Goal: Information Seeking & Learning: Learn about a topic

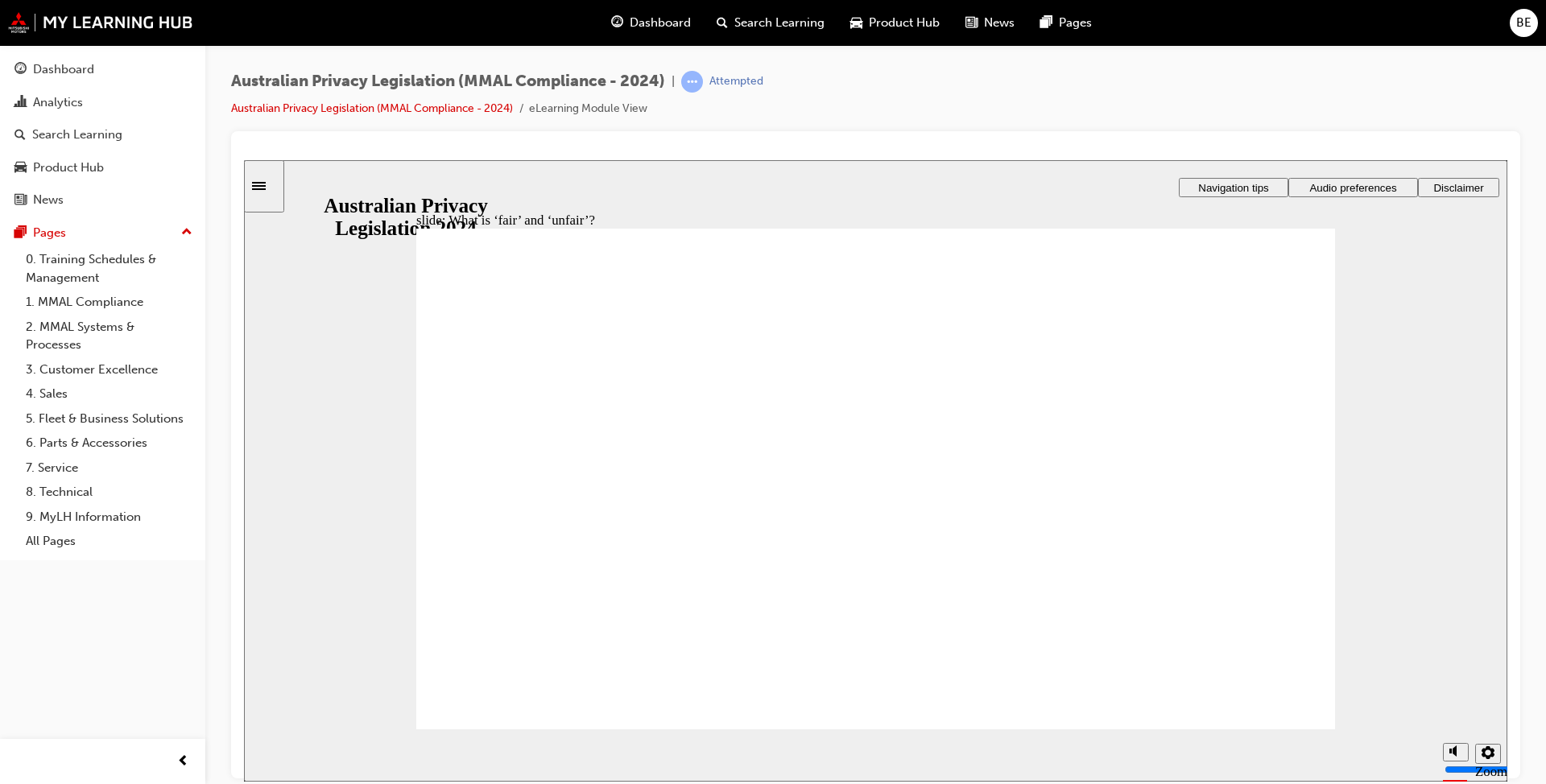
drag, startPoint x: 851, startPoint y: 421, endPoint x: 1117, endPoint y: 541, distance: 291.8
drag, startPoint x: 805, startPoint y: 411, endPoint x: 564, endPoint y: 524, distance: 266.2
drag, startPoint x: 847, startPoint y: 455, endPoint x: 591, endPoint y: 566, distance: 279.0
drag, startPoint x: 875, startPoint y: 441, endPoint x: 1131, endPoint y: 560, distance: 282.3
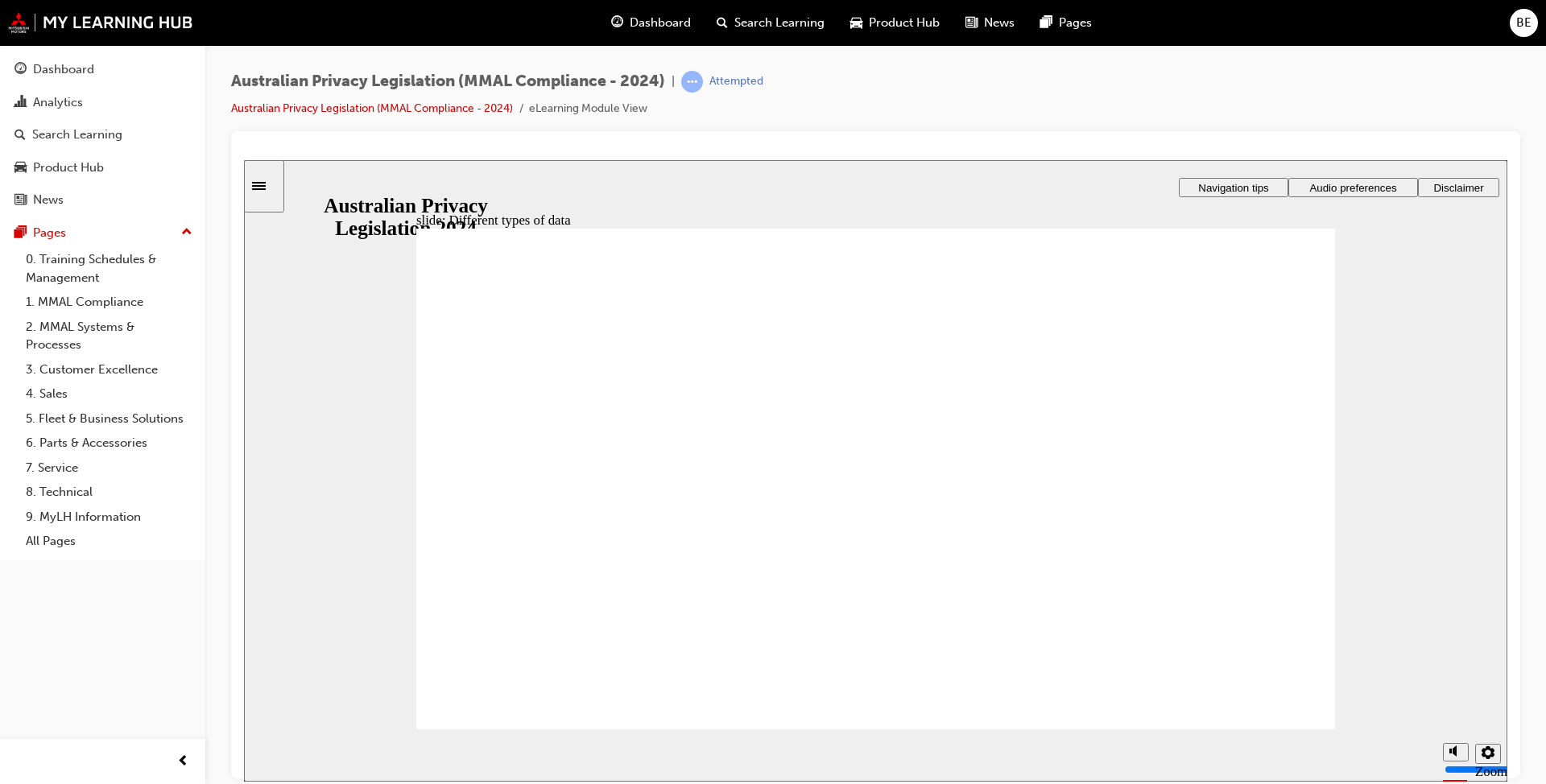
checkbox input "true"
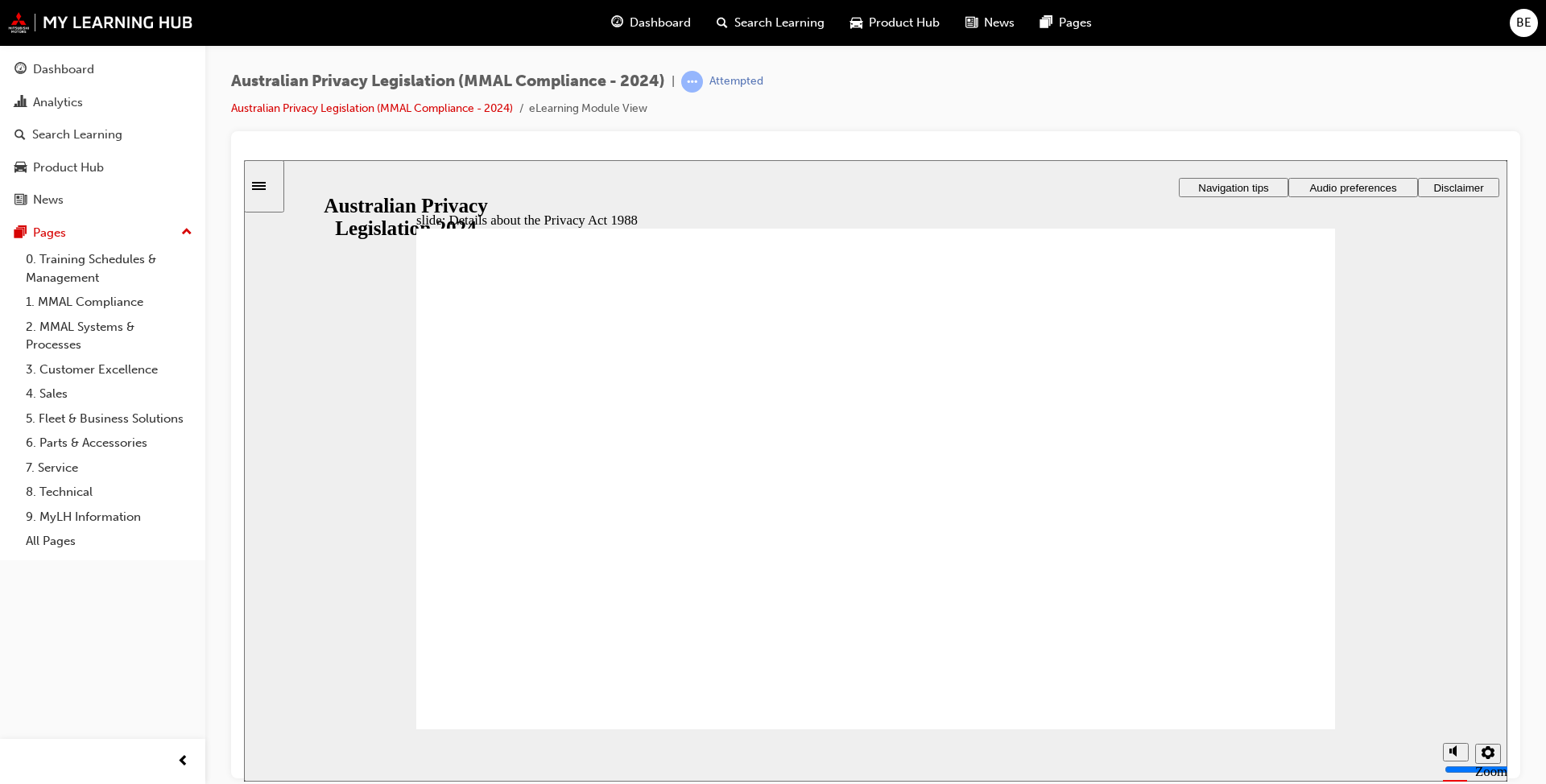
checkbox input "true"
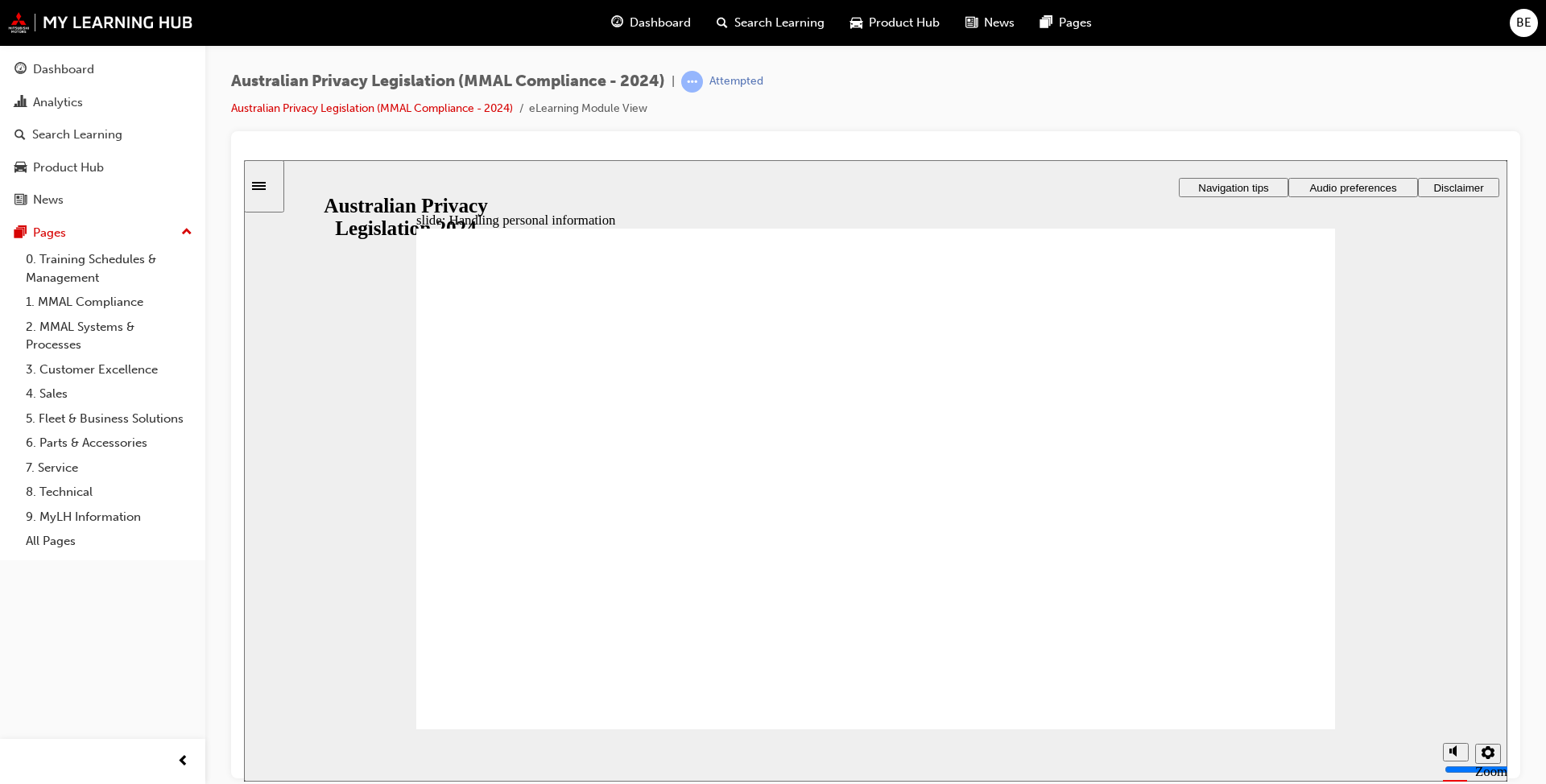
checkbox input "true"
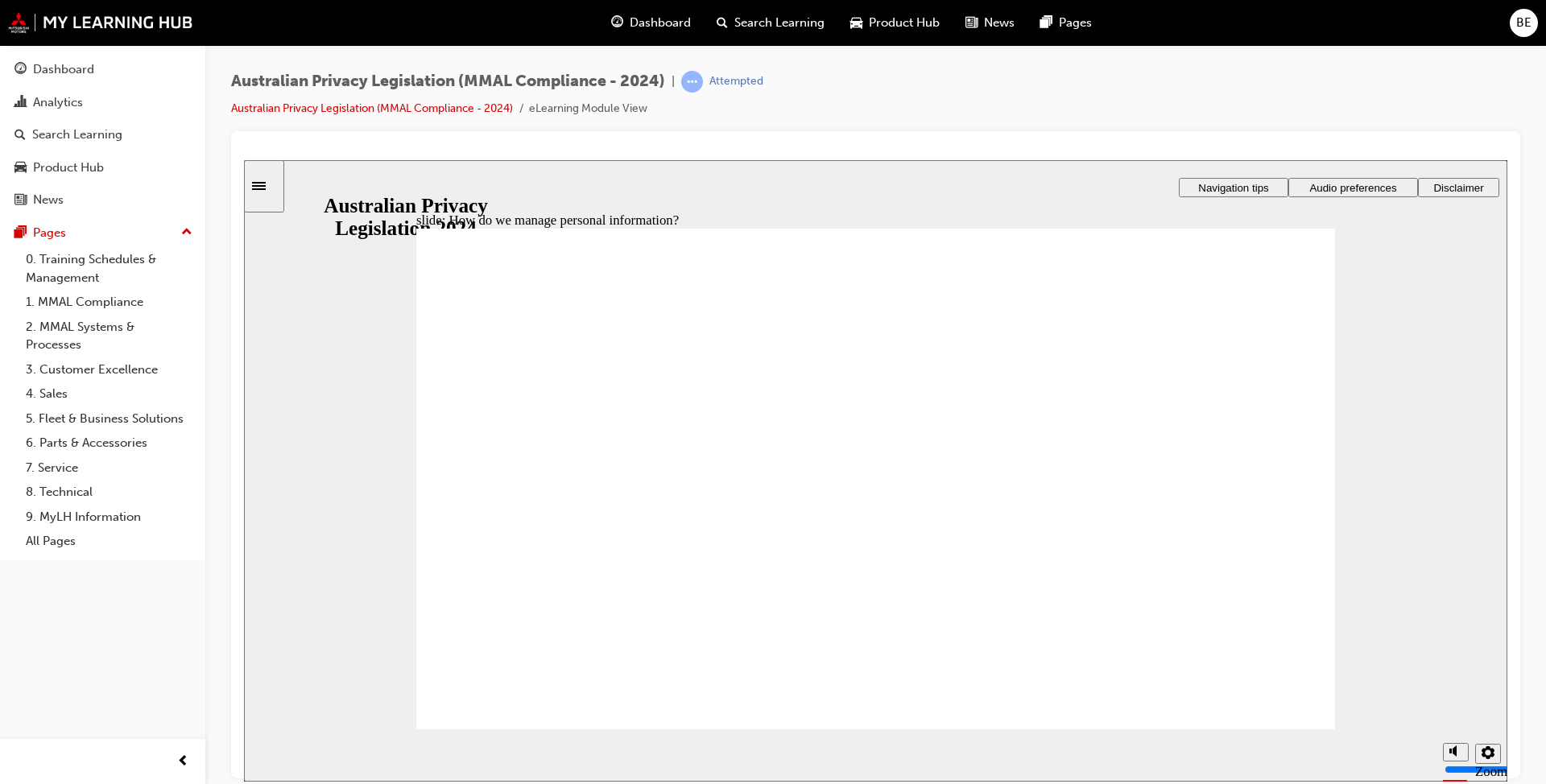
drag, startPoint x: 1209, startPoint y: 363, endPoint x: 1196, endPoint y: 358, distance: 13.9
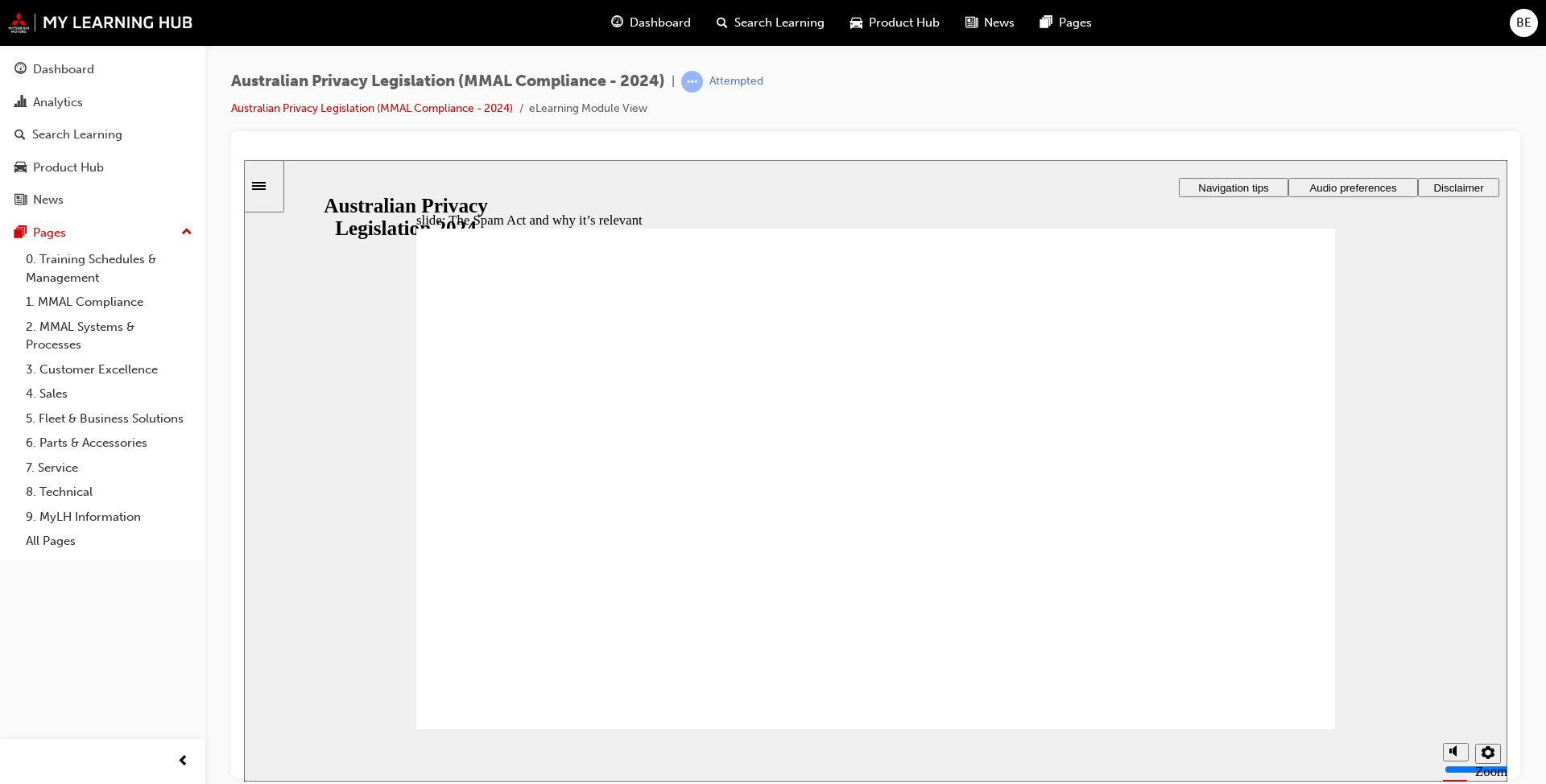
radio input "true"
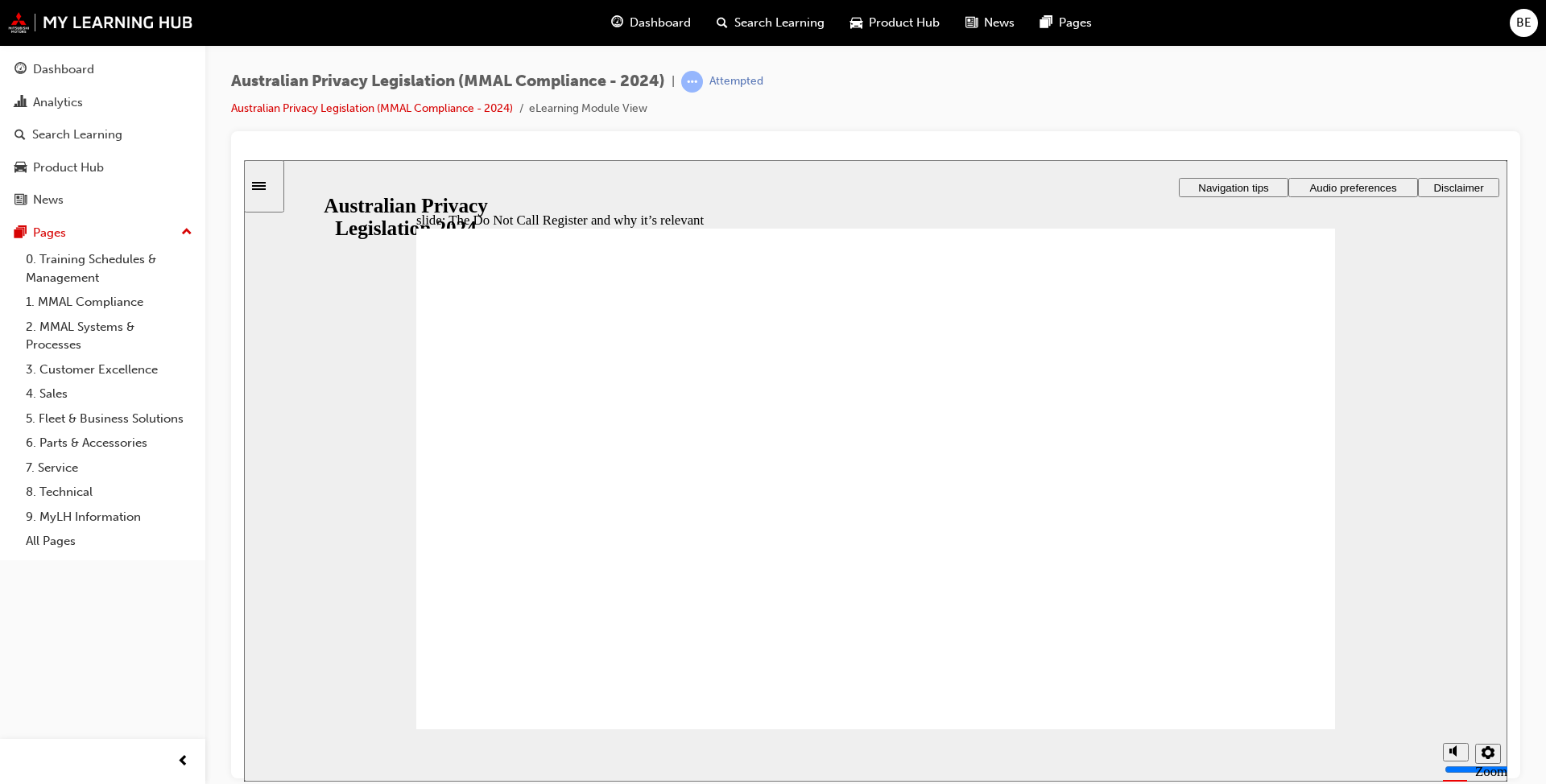
radio input "true"
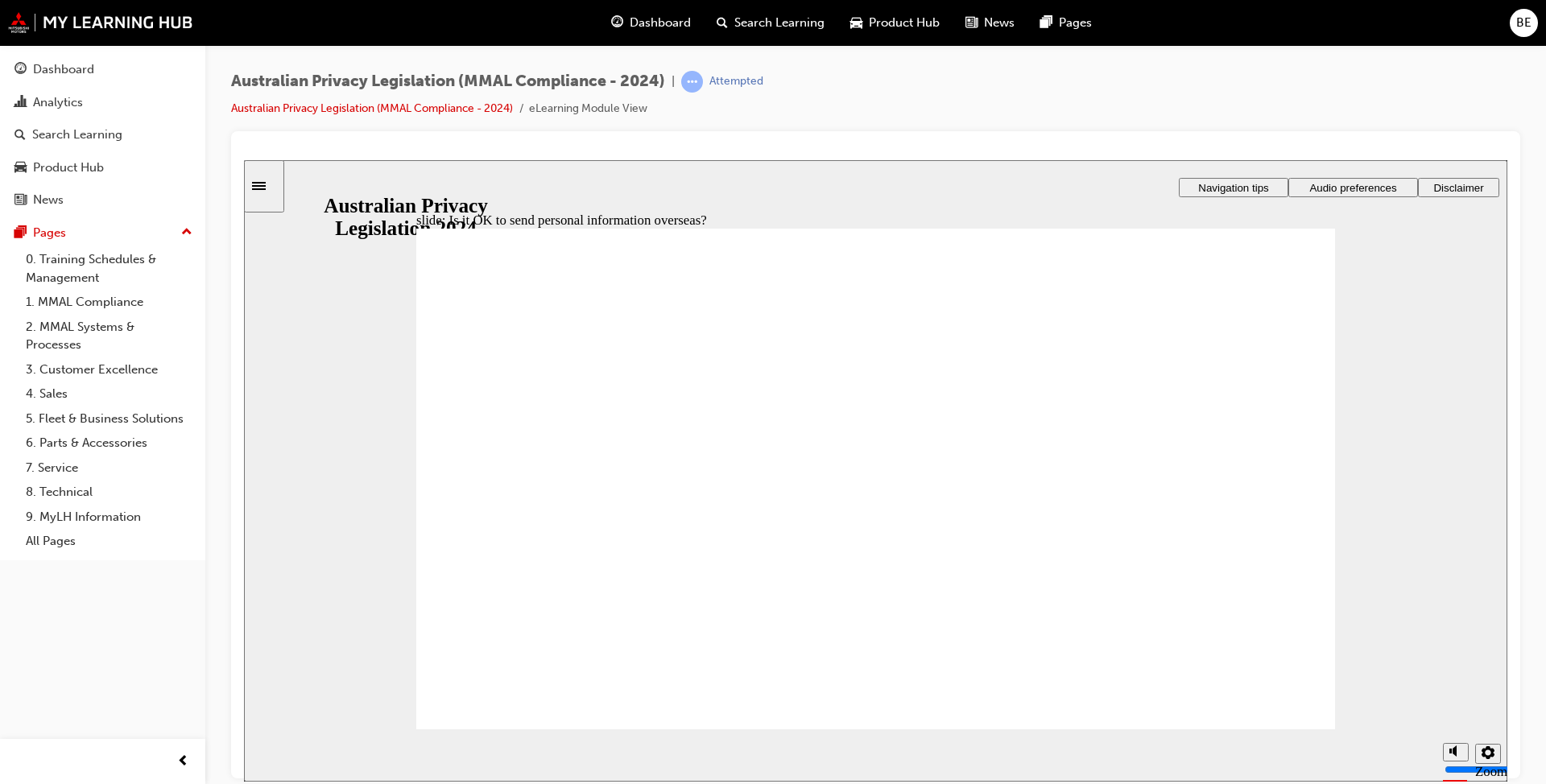
radio input "true"
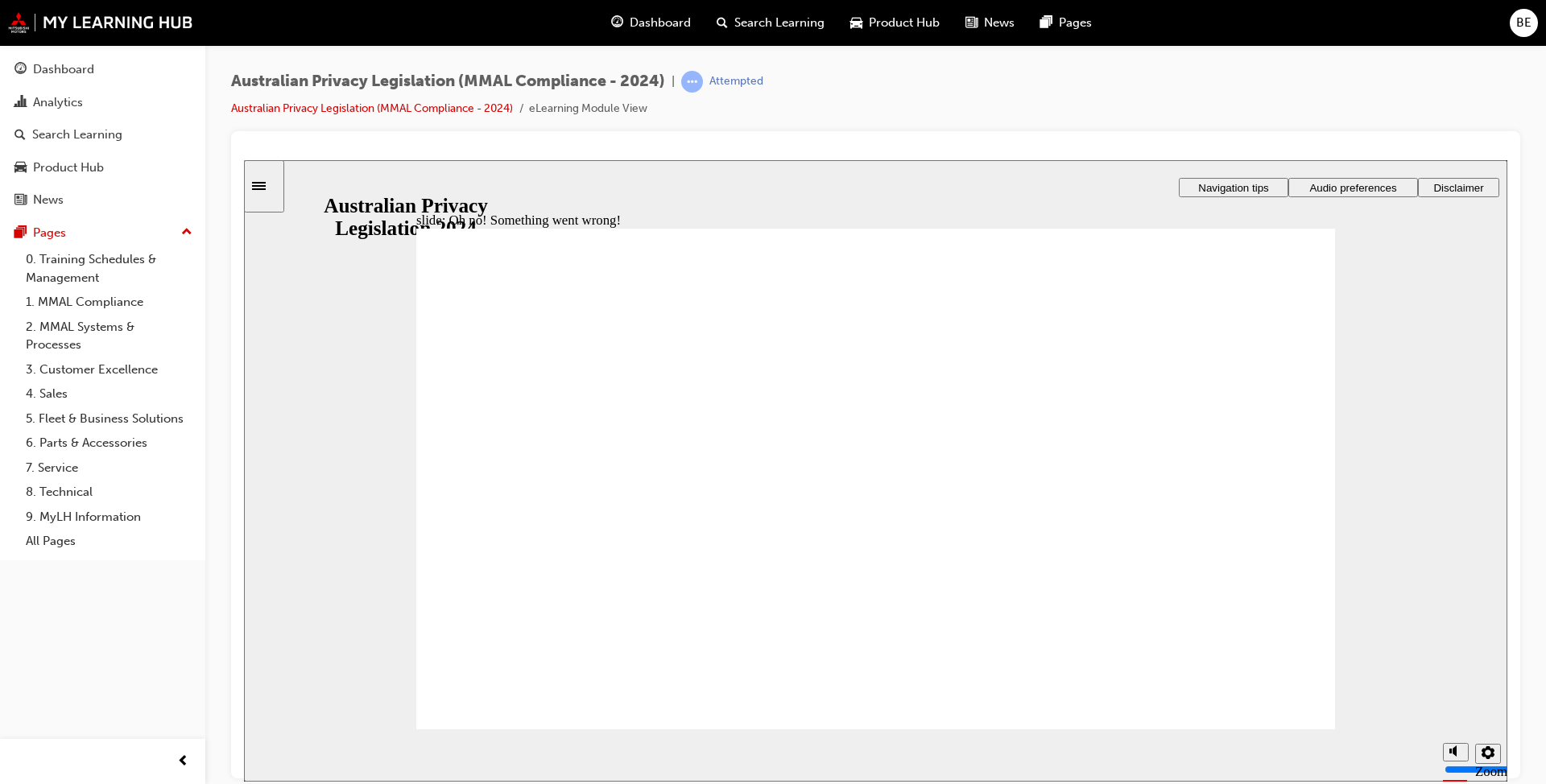
radio input "true"
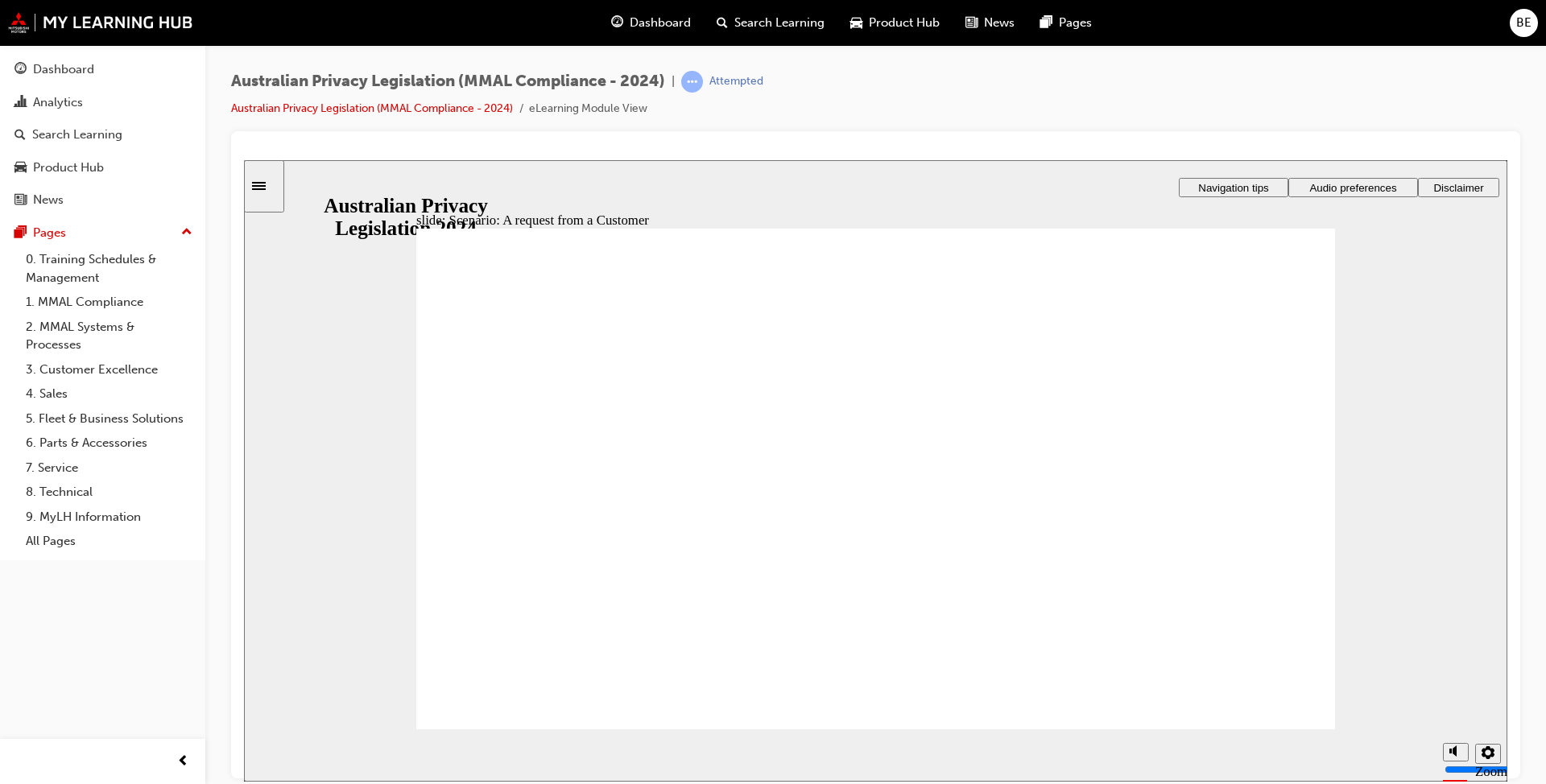
radio input "true"
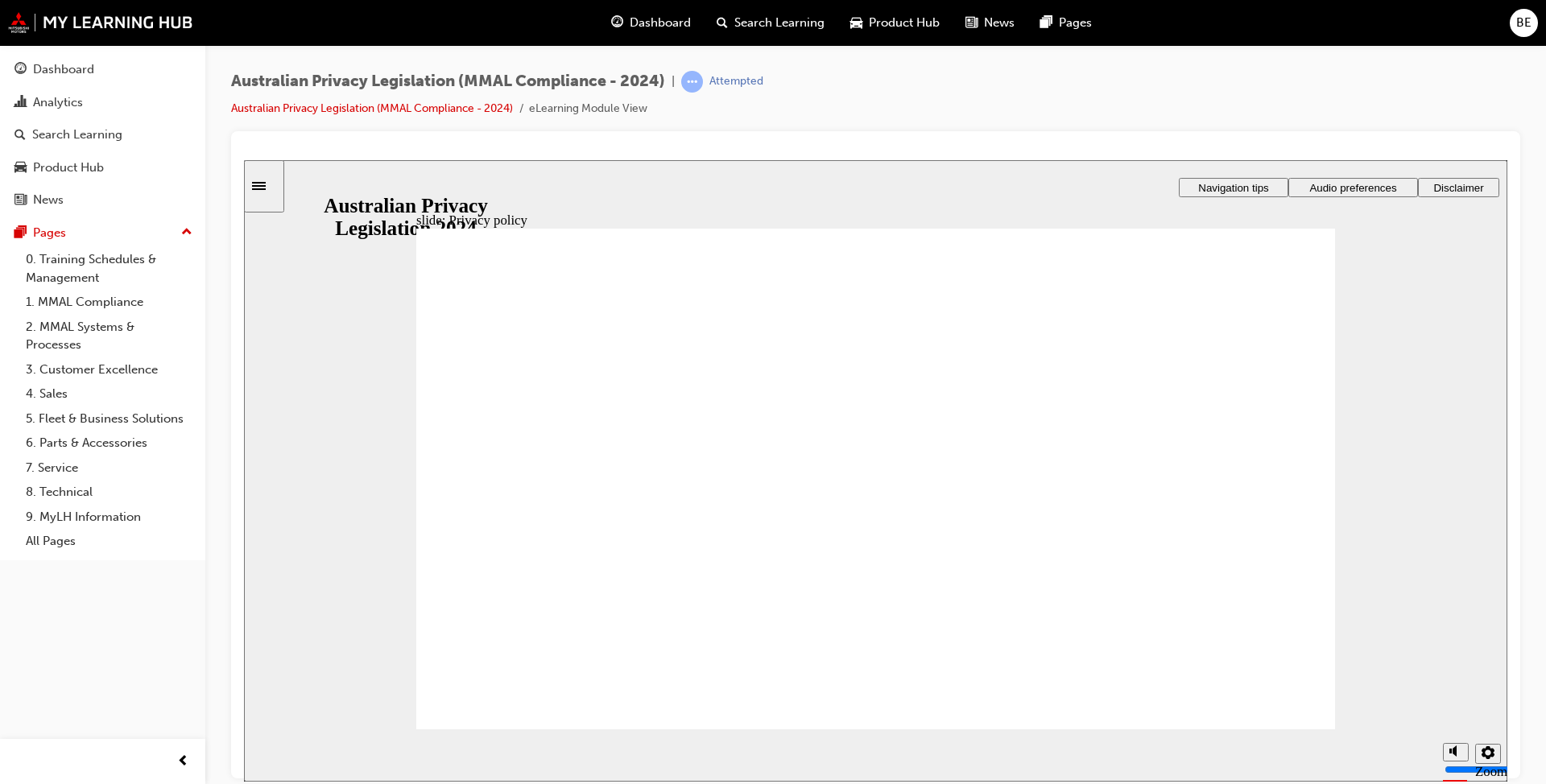
checkbox input "true"
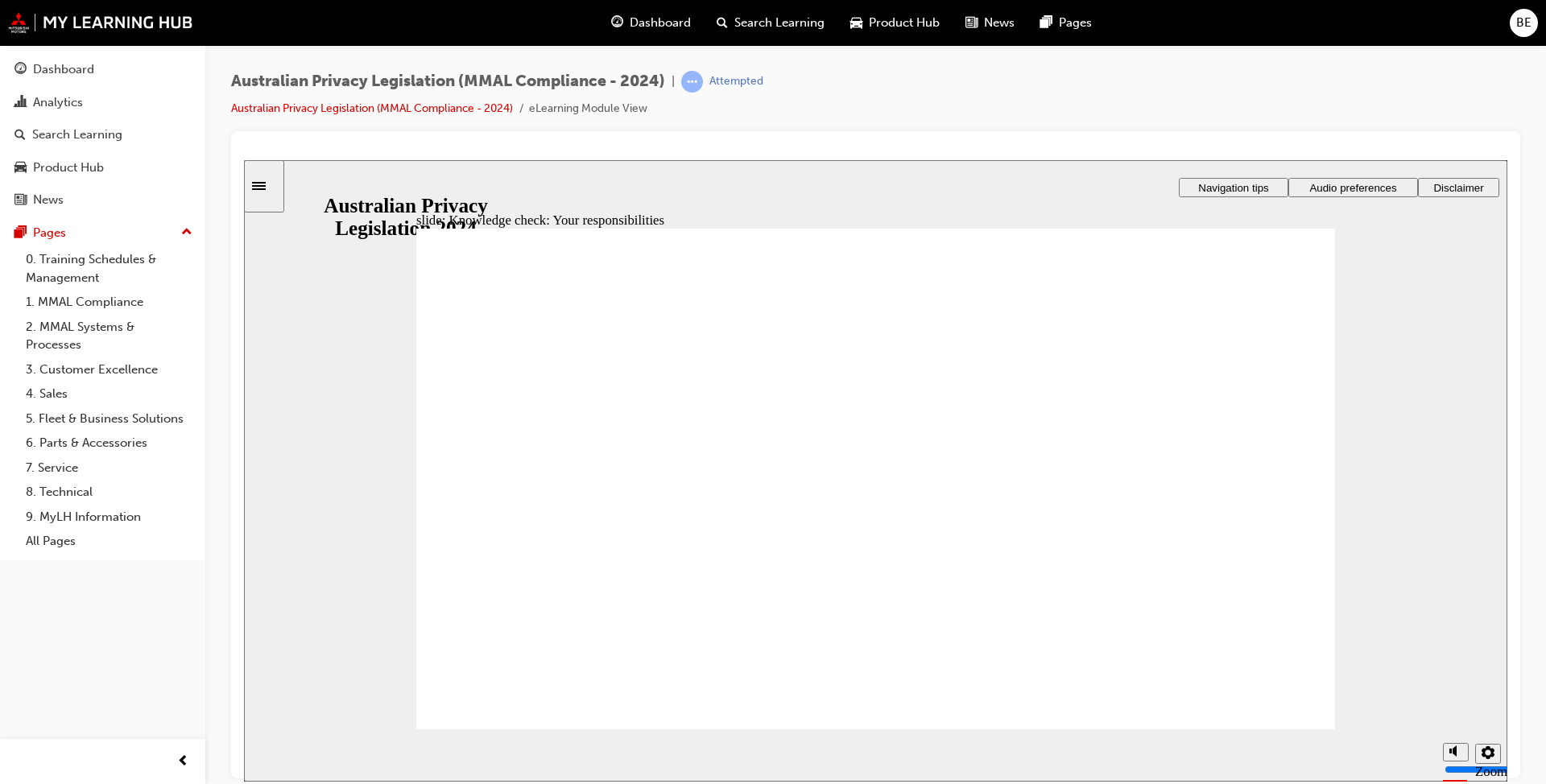
checkbox input "true"
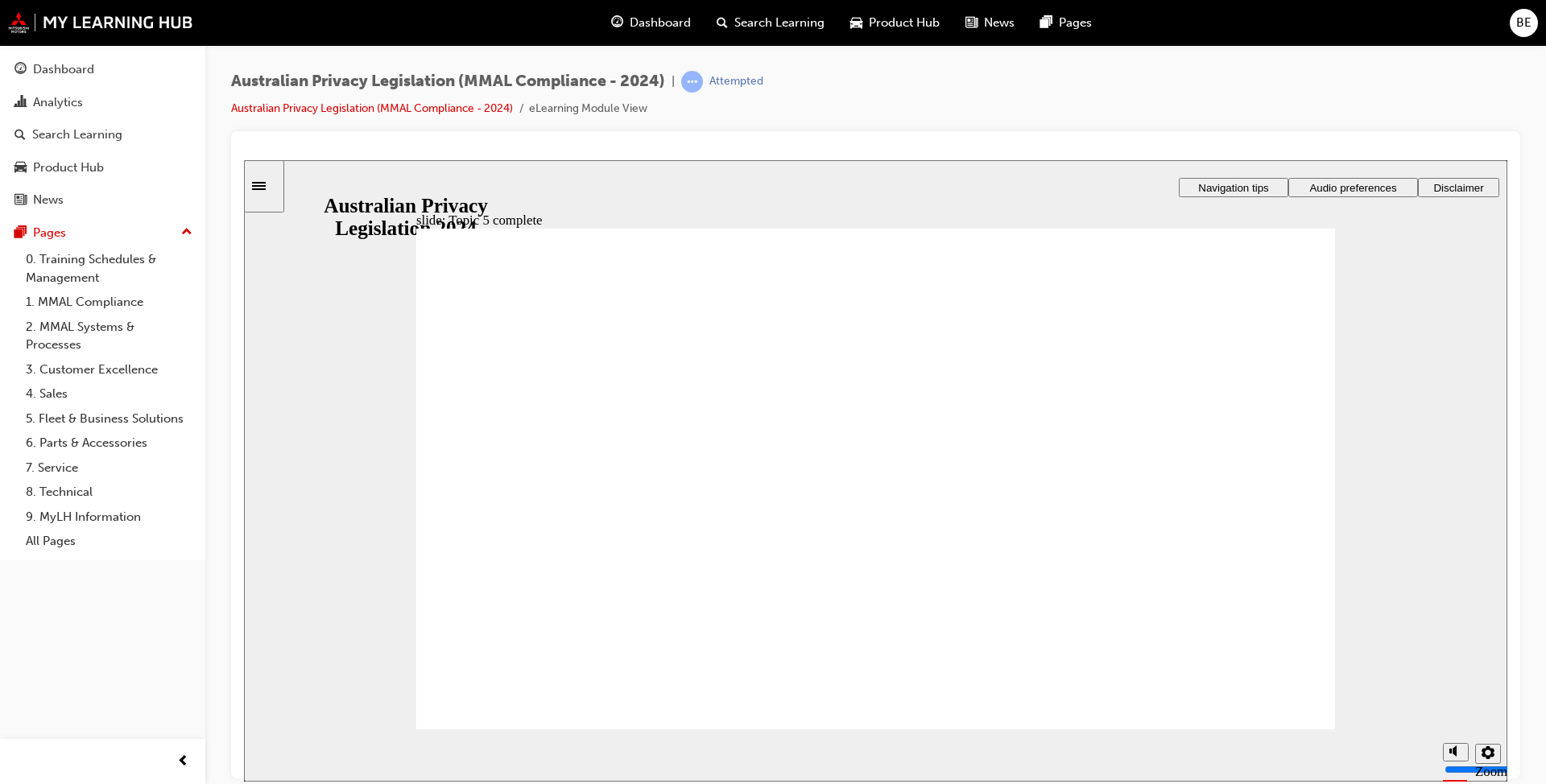
checkbox input "true"
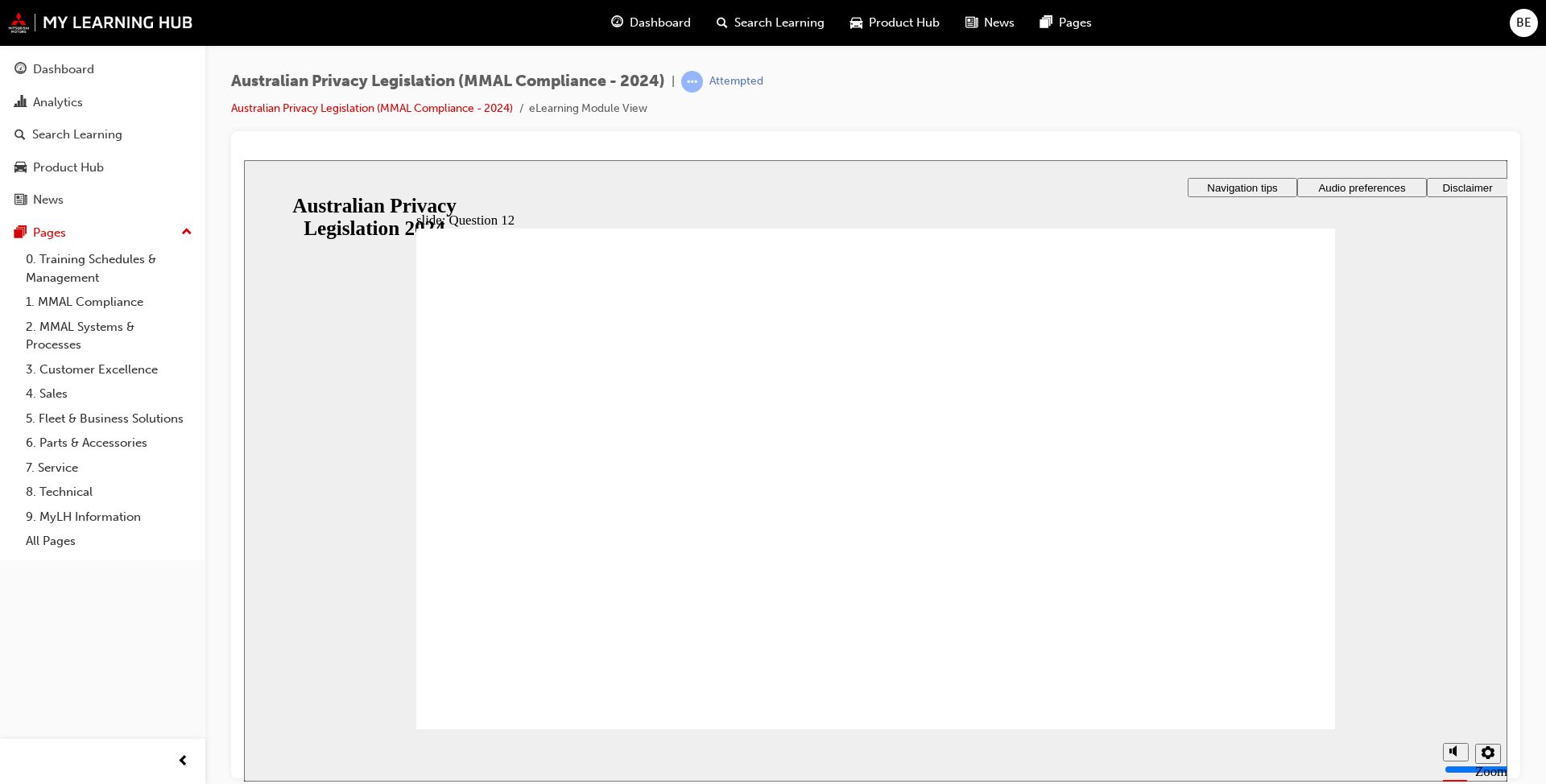
radio input "true"
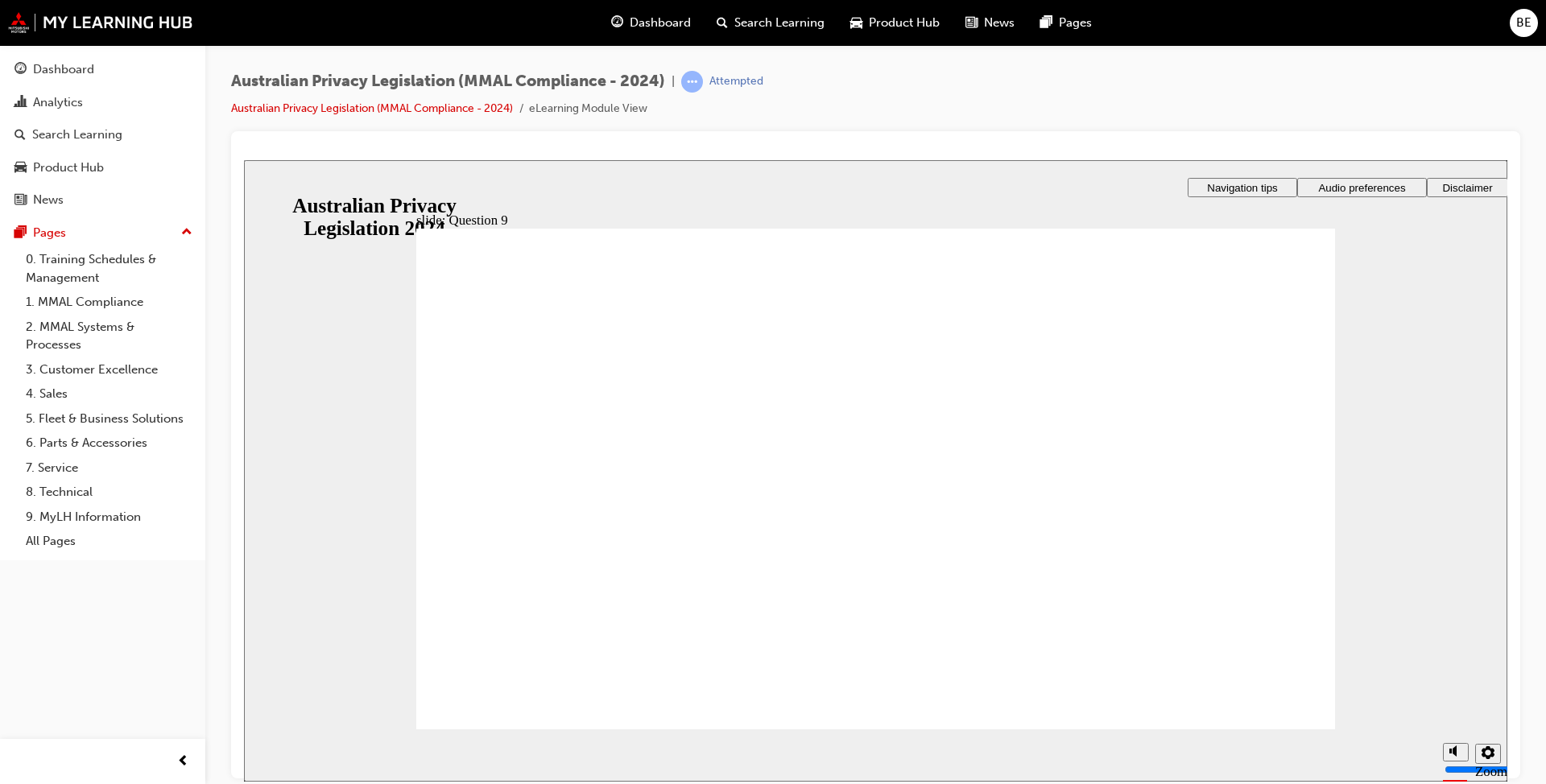
radio input "true"
checkbox input "true"
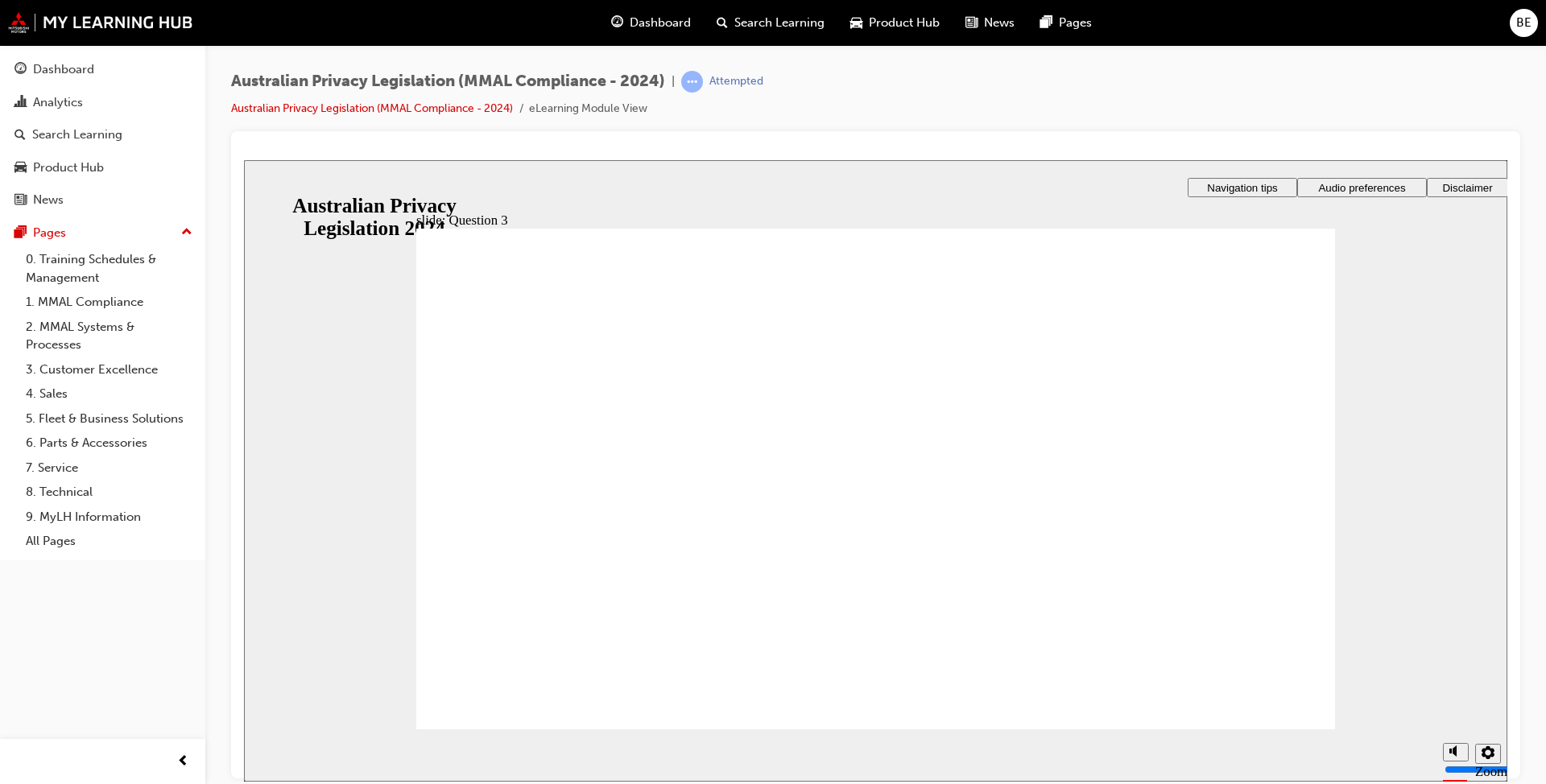
checkbox input "true"
radio input "true"
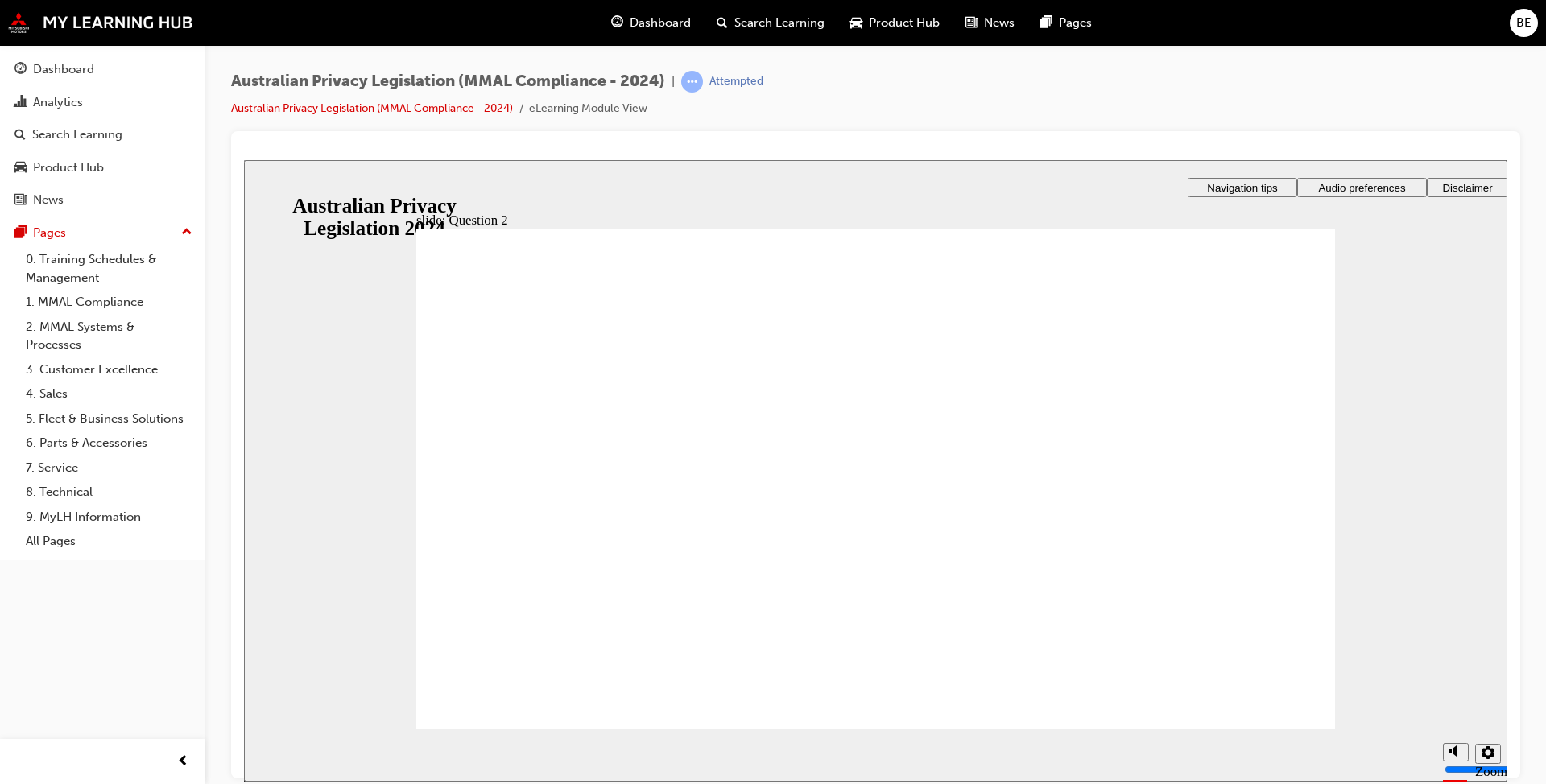
radio input "true"
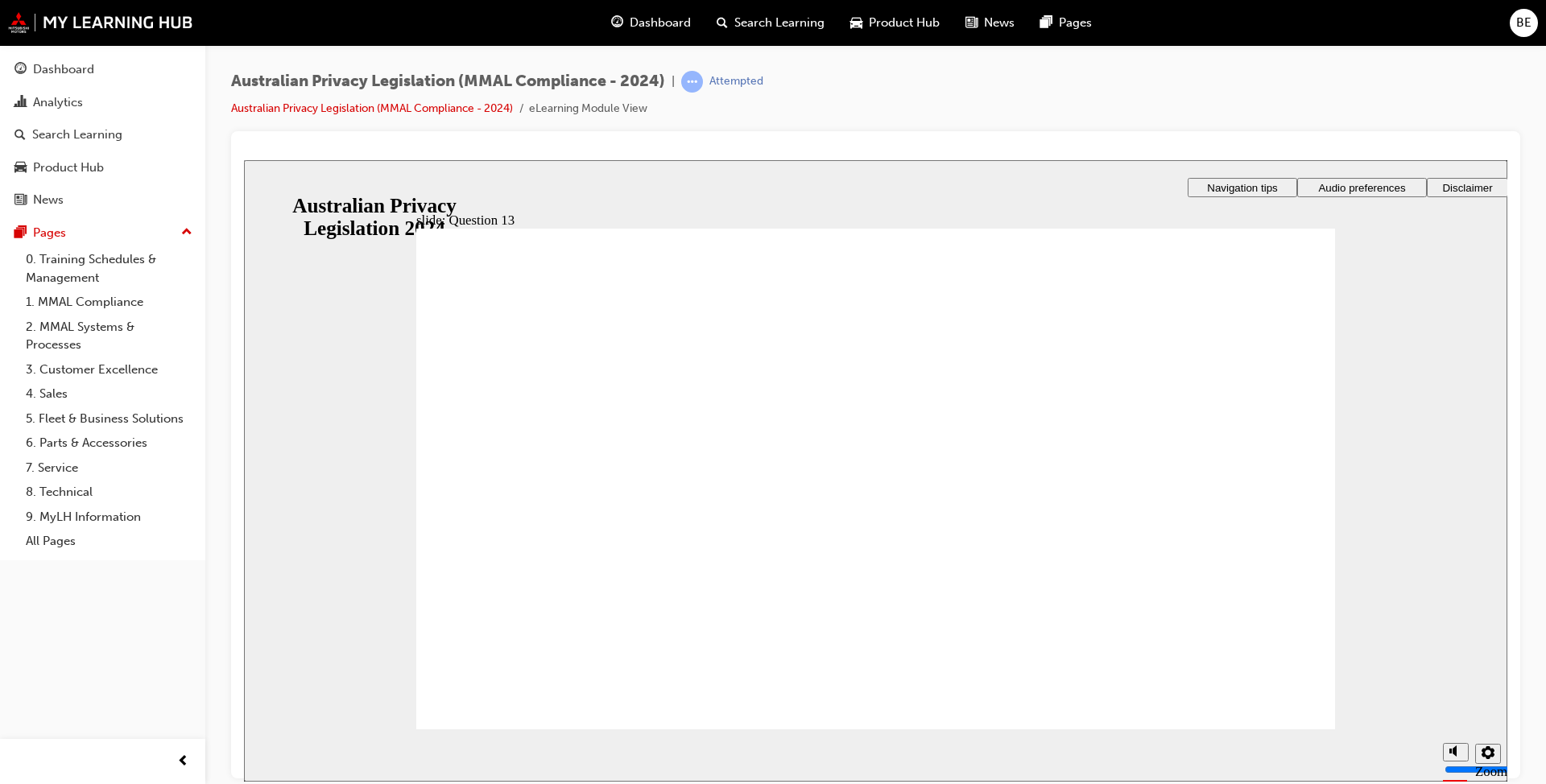
radio input "true"
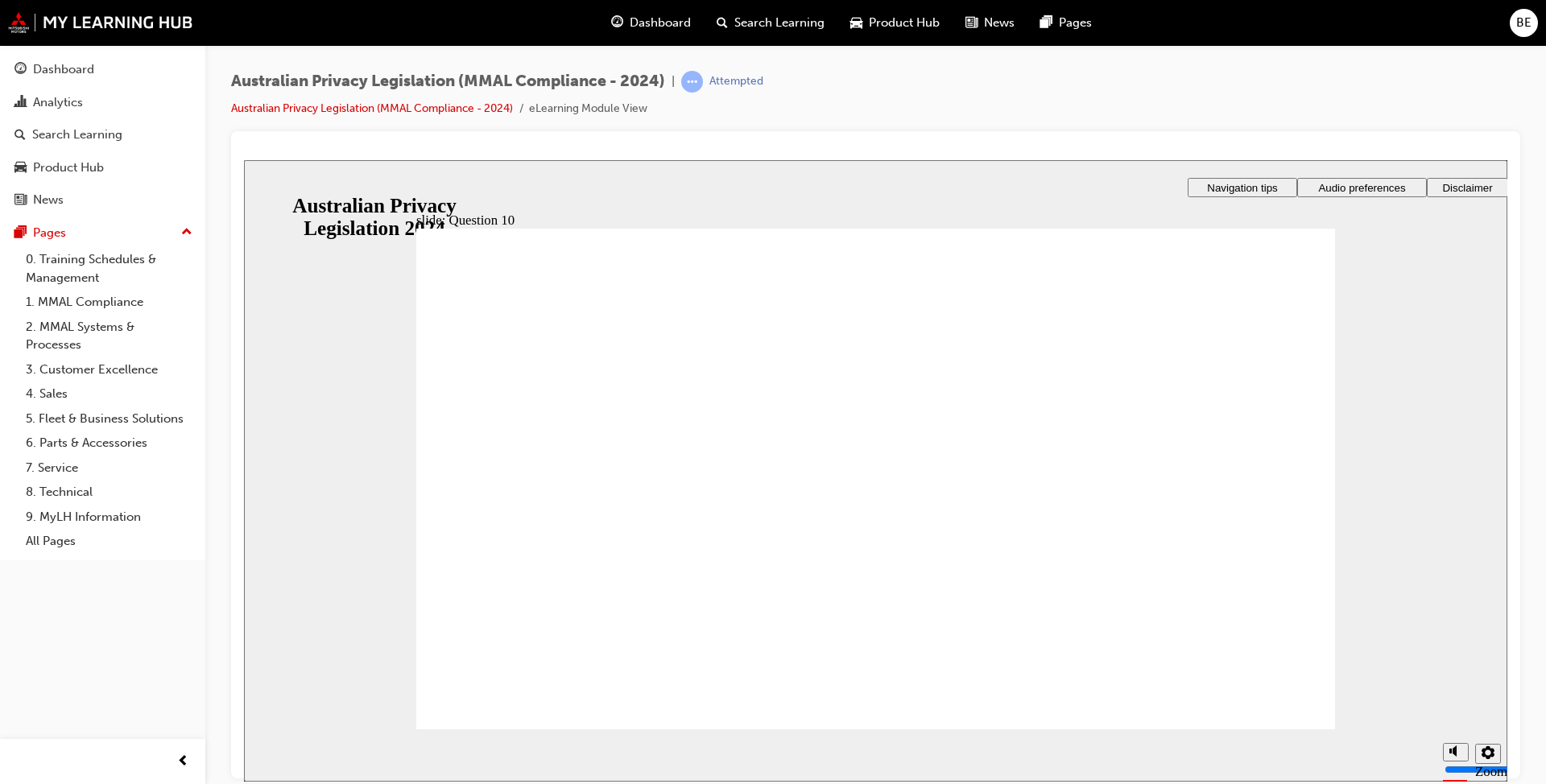
radio input "true"
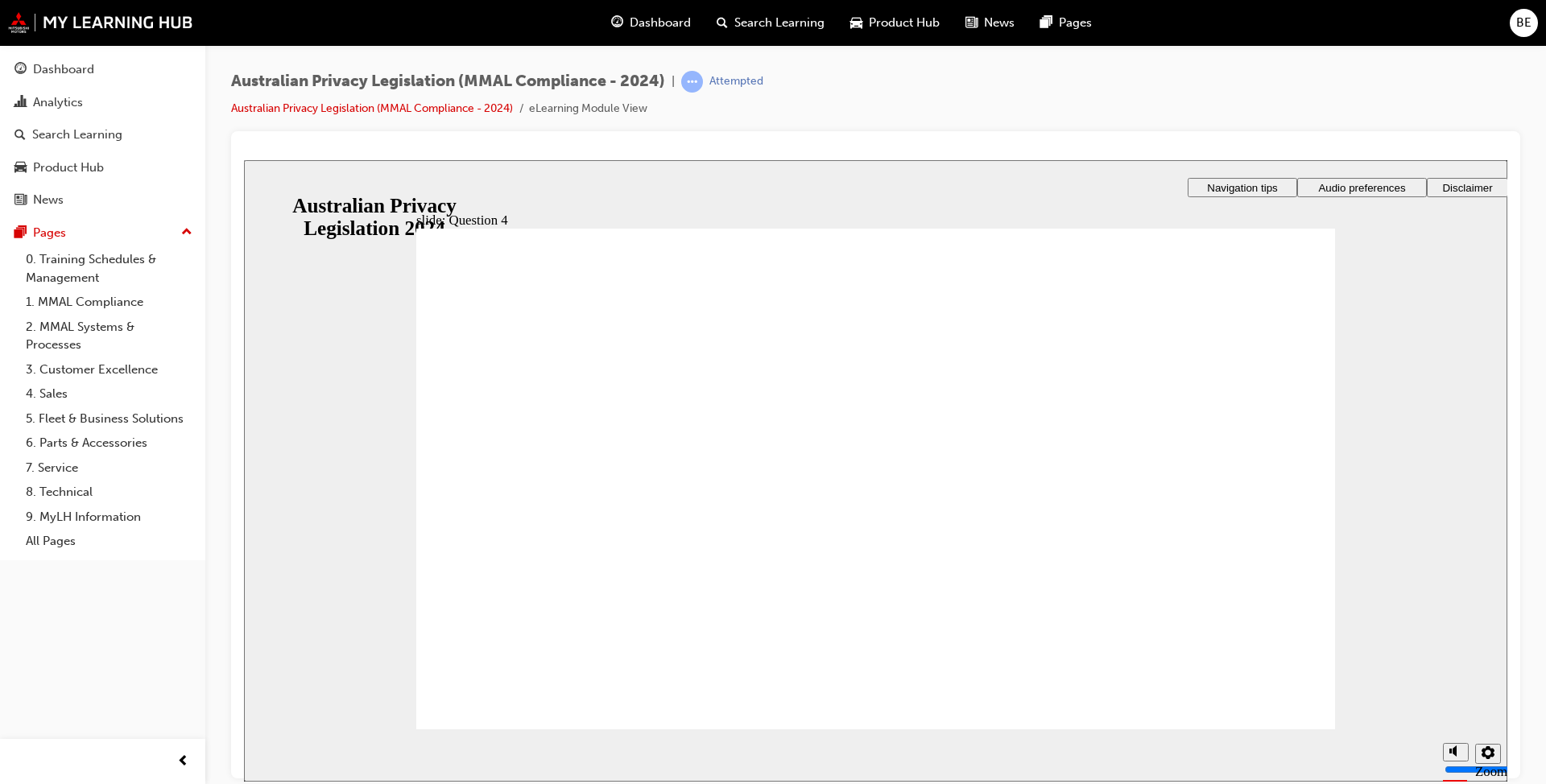
drag, startPoint x: 536, startPoint y: 689, endPoint x: 534, endPoint y: 677, distance: 12.2
radio input "true"
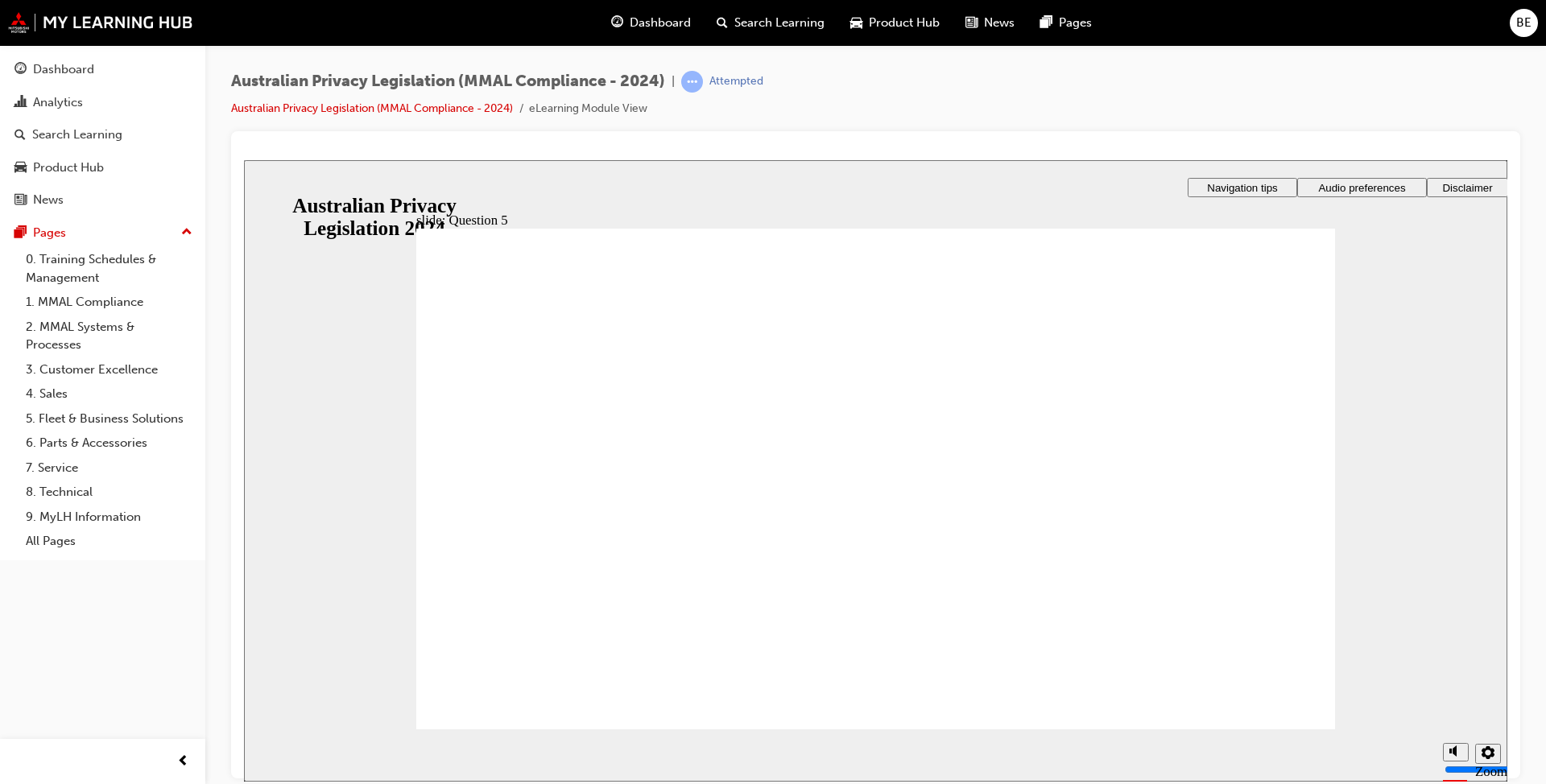
radio input "true"
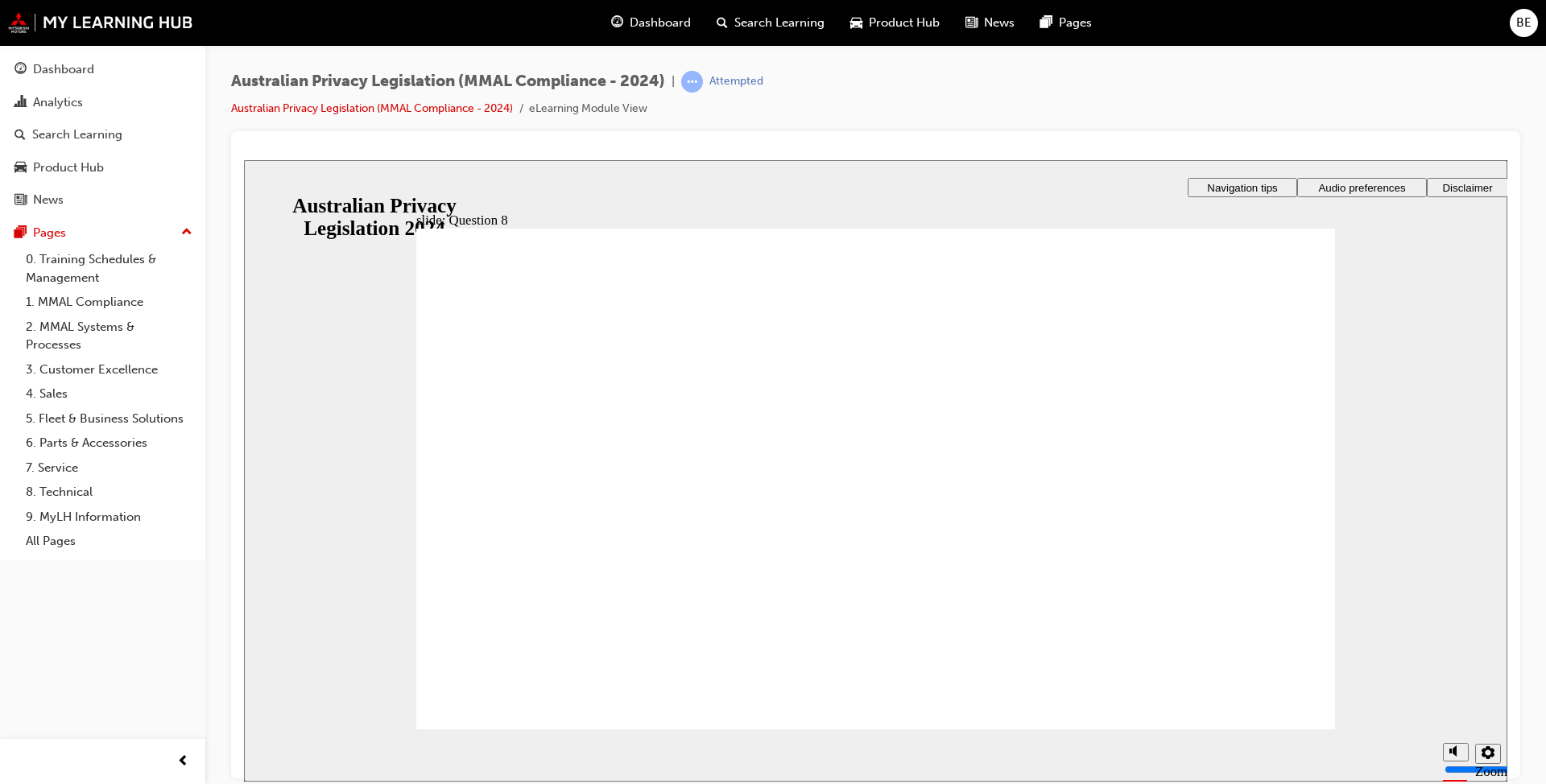
radio input "true"
drag, startPoint x: 459, startPoint y: 558, endPoint x: 496, endPoint y: 691, distance: 138.1
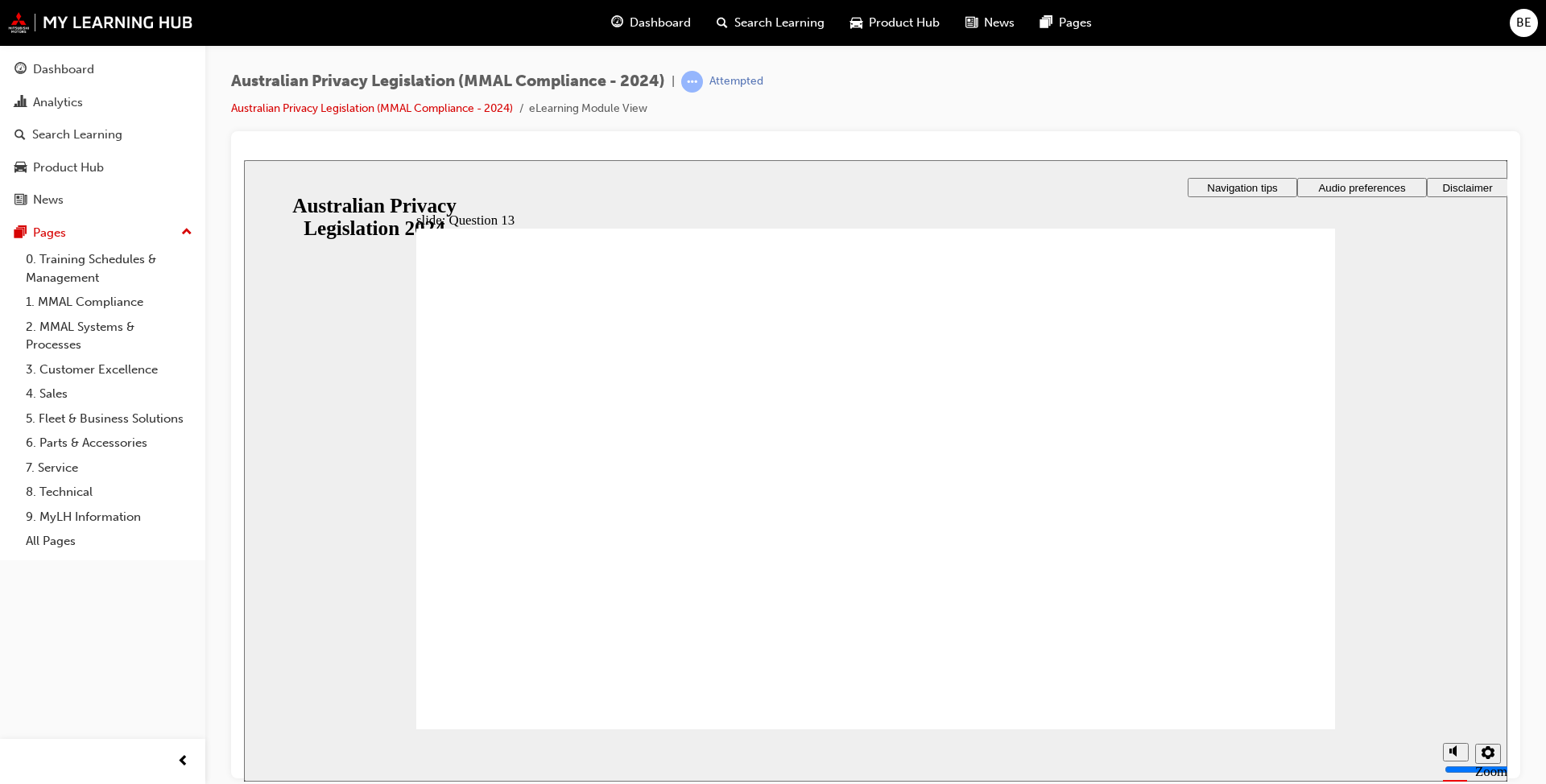
radio input "true"
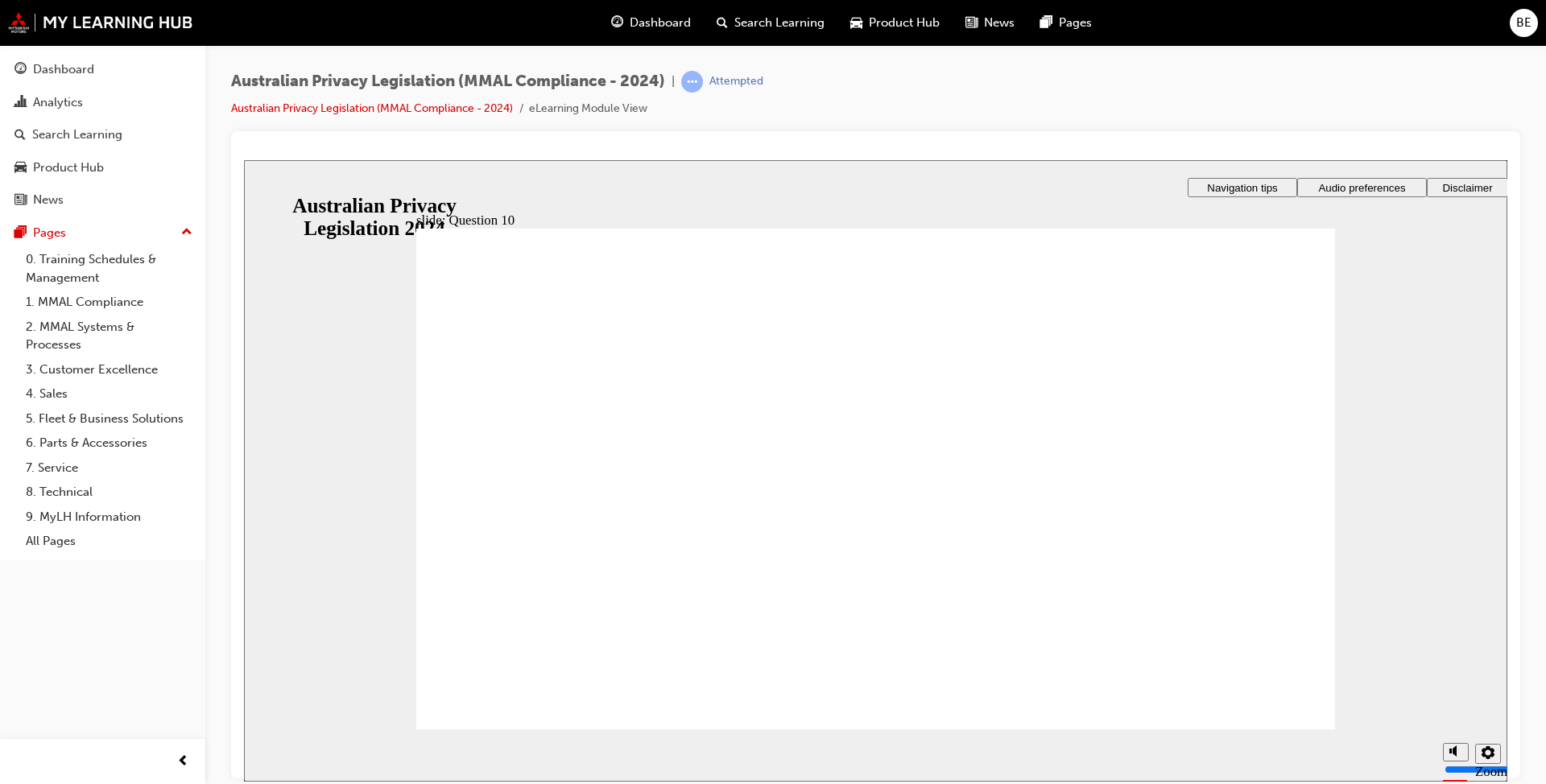
radio input "true"
drag, startPoint x: 505, startPoint y: 679, endPoint x: 505, endPoint y: 694, distance: 15.0
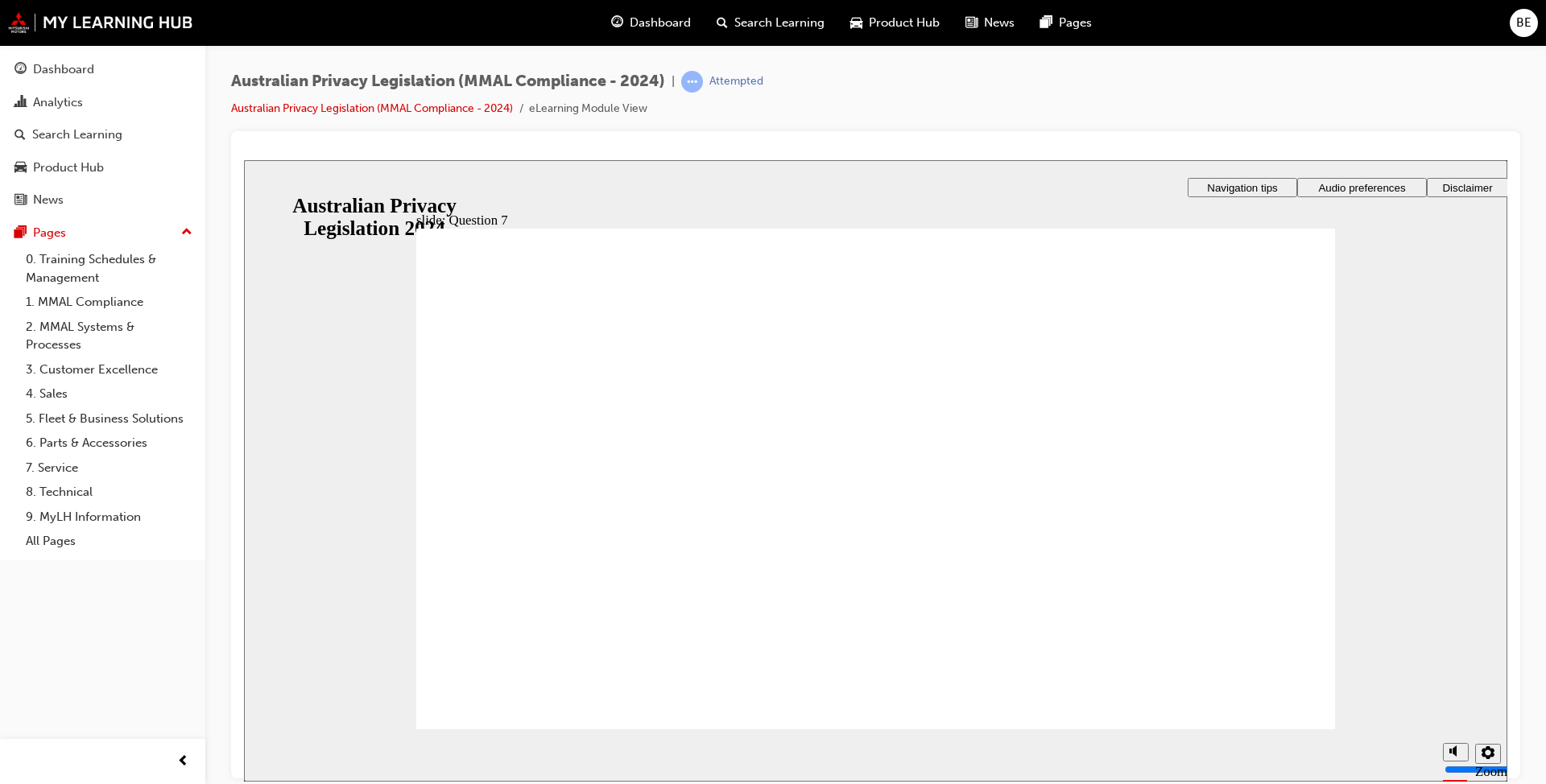
radio input "true"
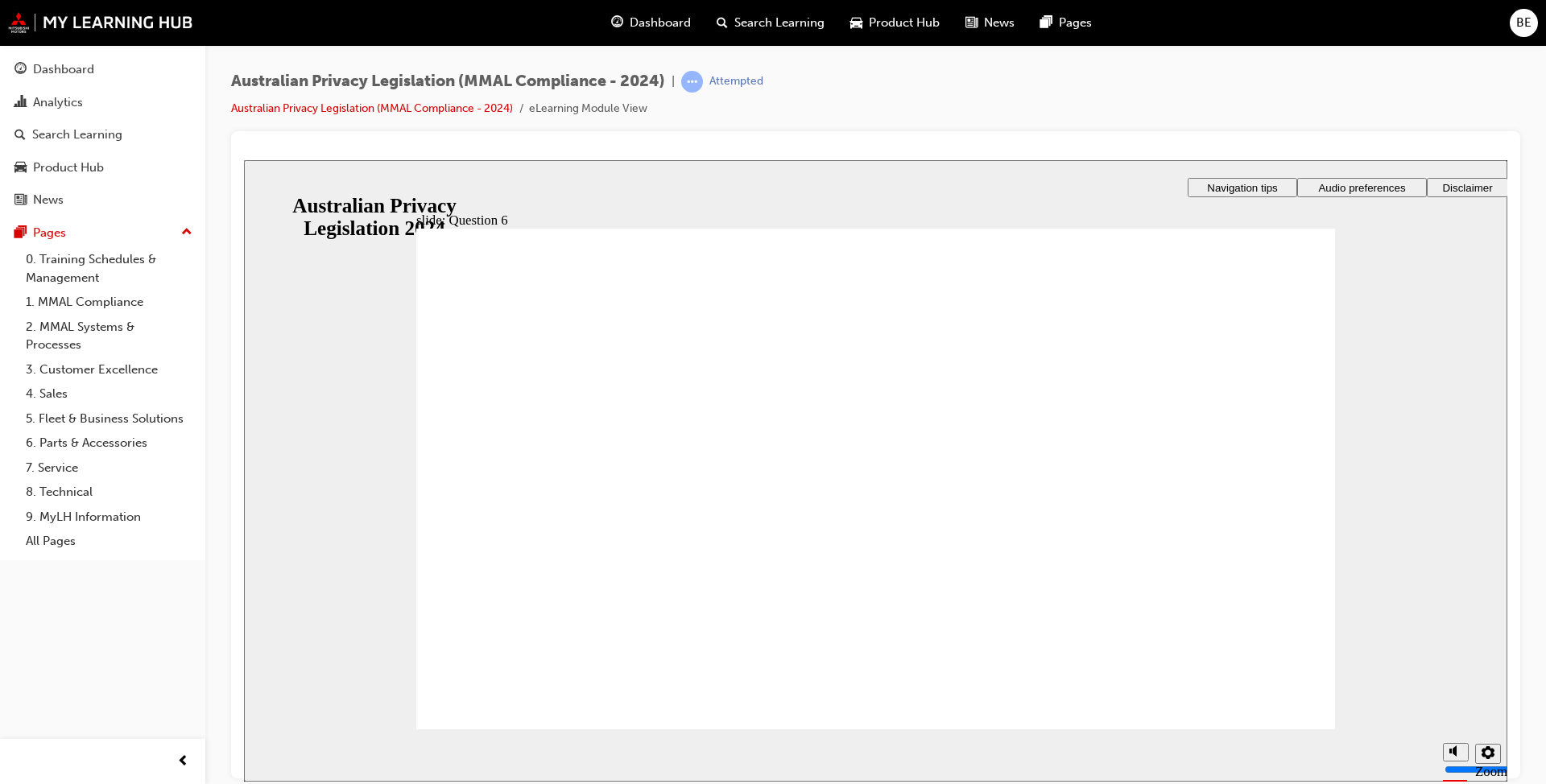
radio input "true"
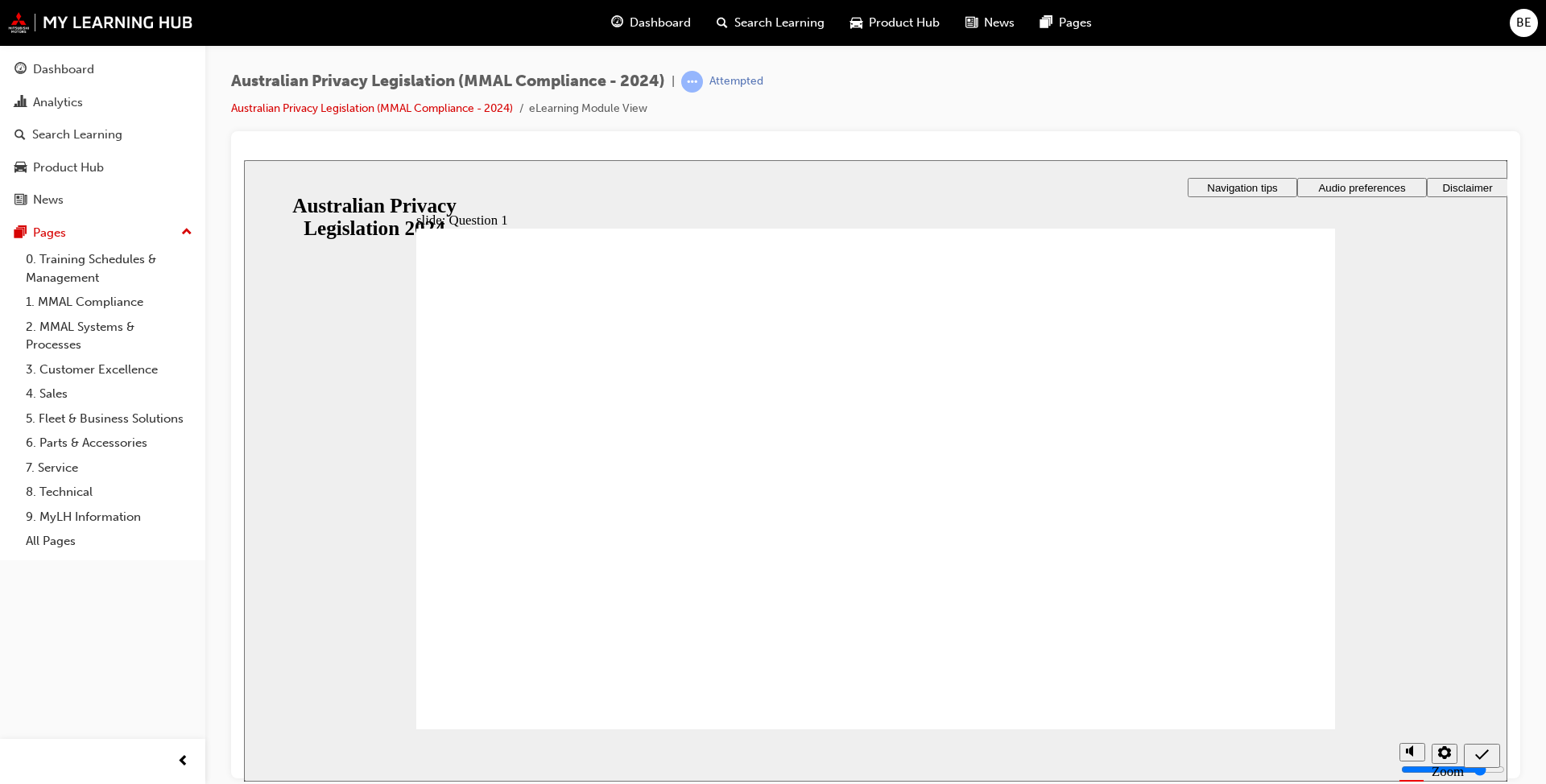
radio input "true"
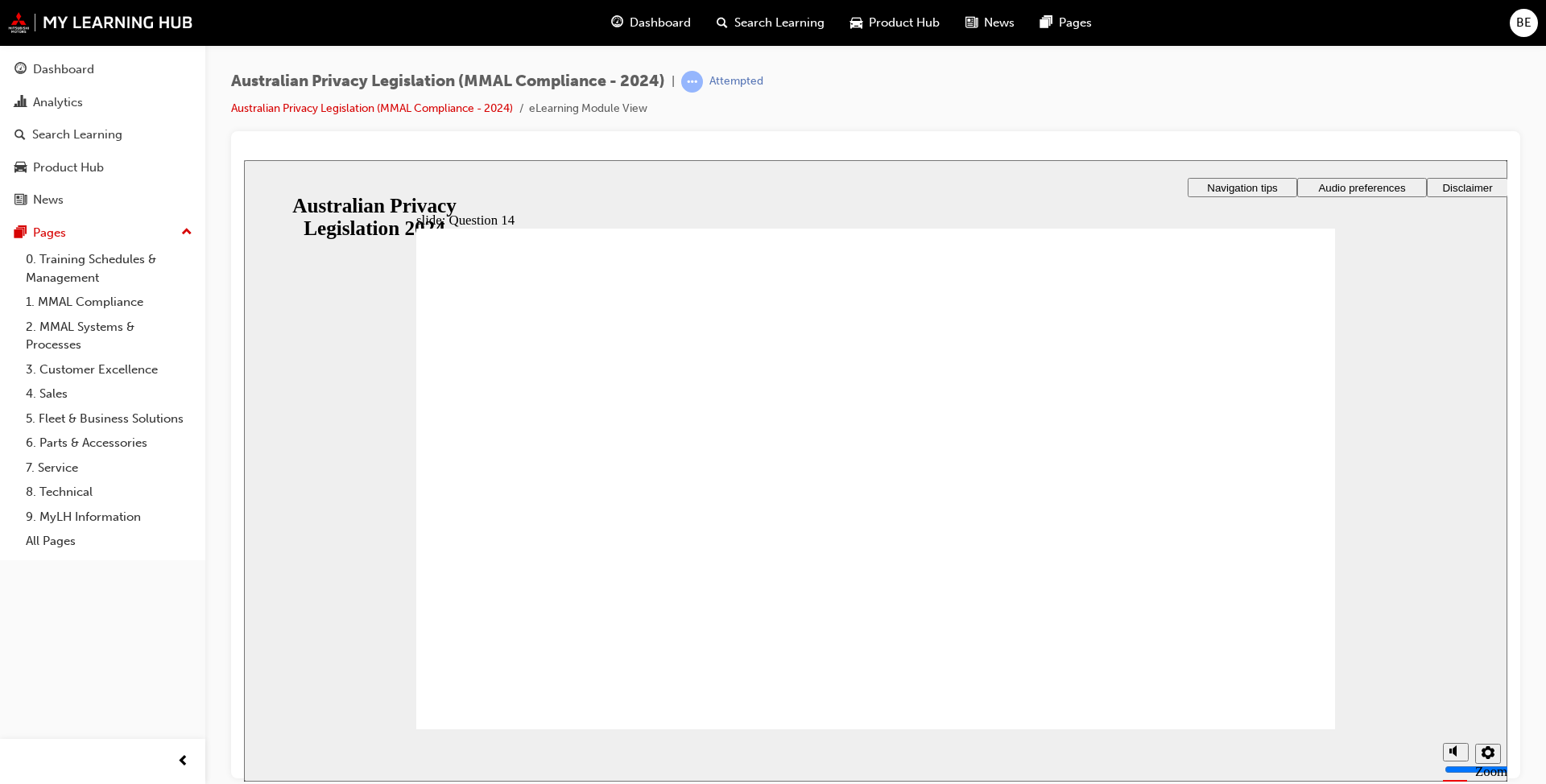
radio input "true"
drag, startPoint x: 540, startPoint y: 677, endPoint x: 538, endPoint y: 689, distance: 12.2
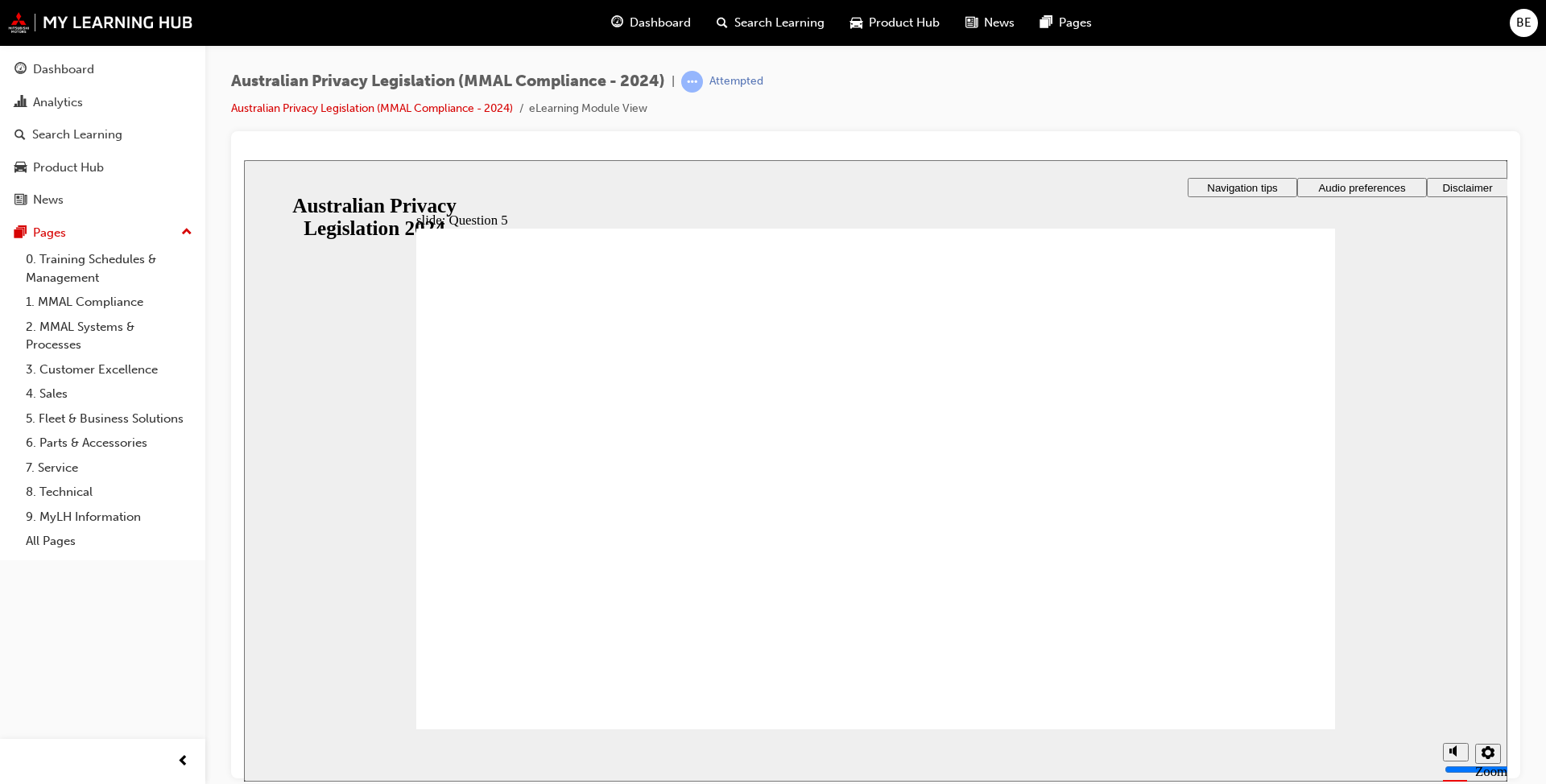
radio input "true"
click at [1464, 406] on div "slide: Question 4 Rectangle 1 That's right. Whilst he must take reasonable step…" at bounding box center [876, 470] width 1263 height 622
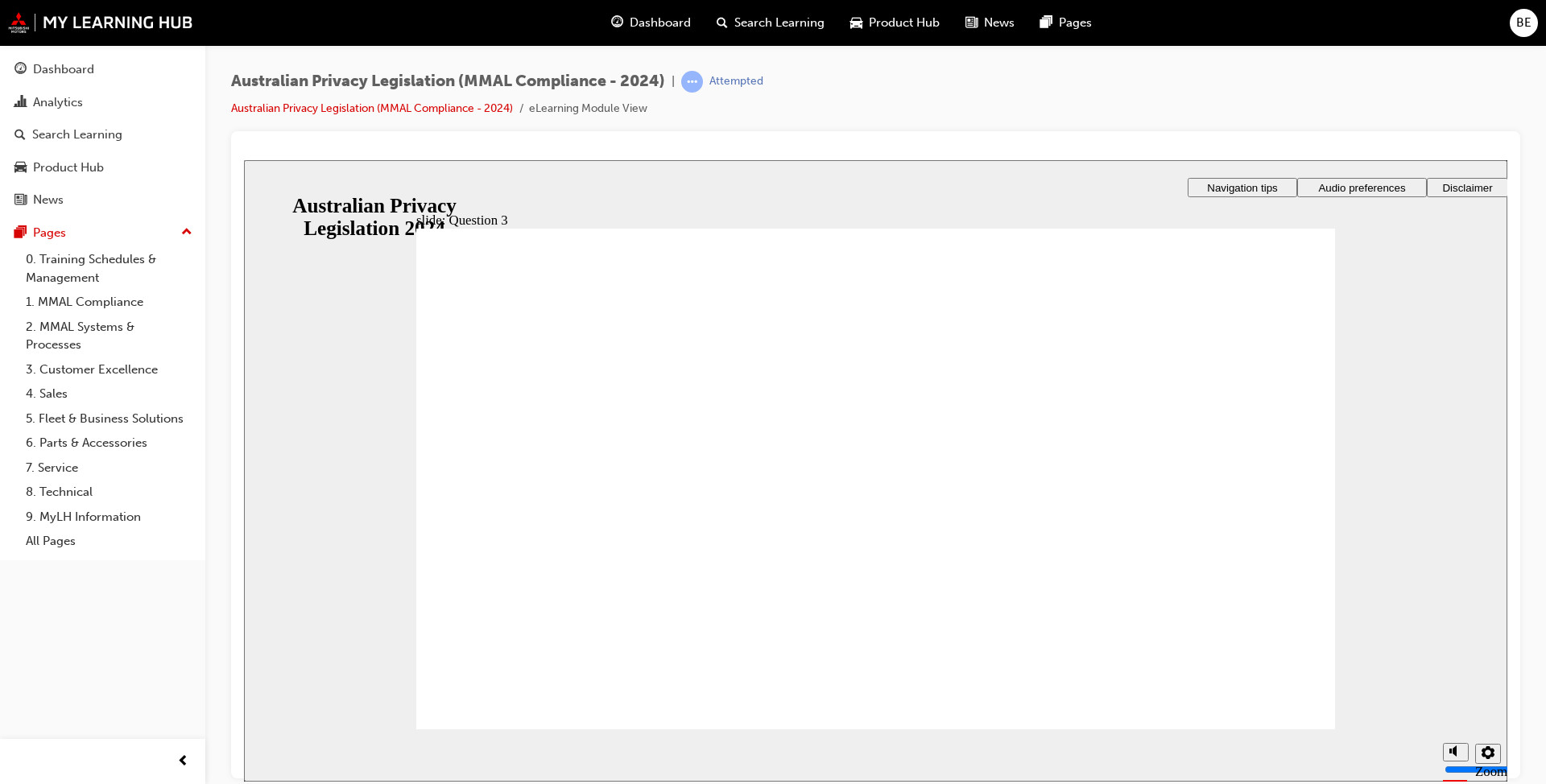
checkbox input "true"
radio input "true"
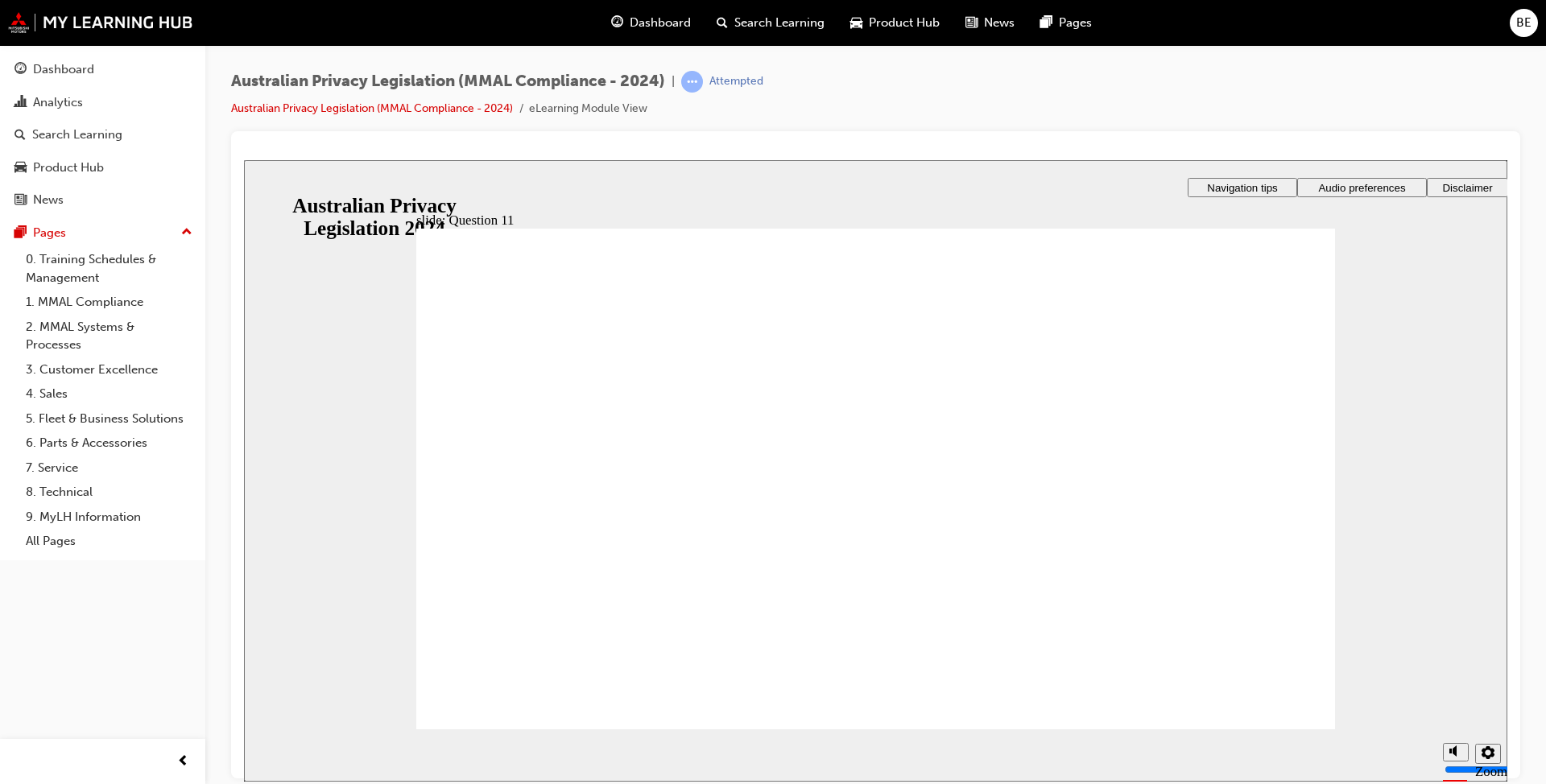
checkbox input "true"
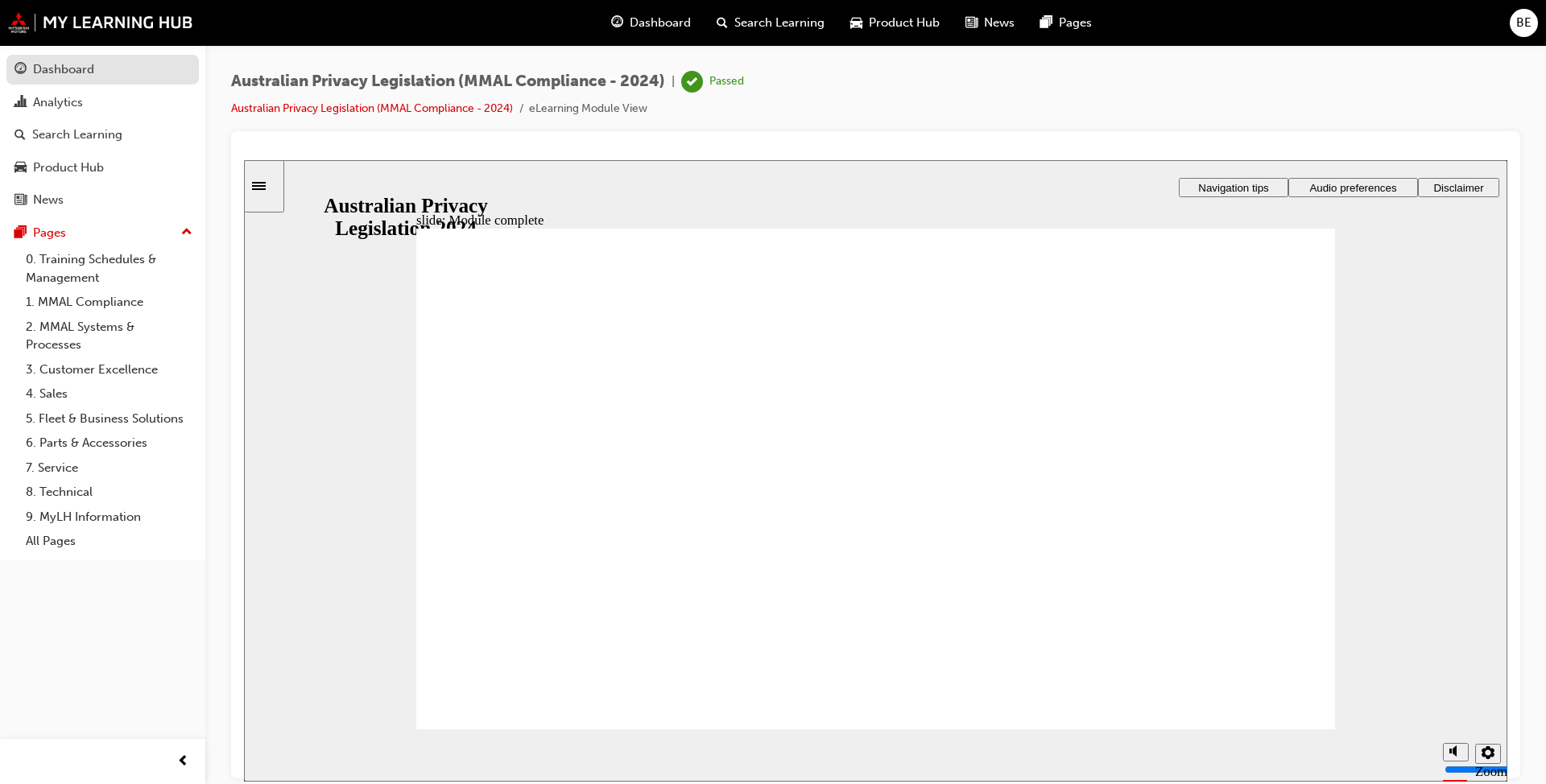
click at [40, 59] on div "Dashboard" at bounding box center [102, 69] width 176 height 20
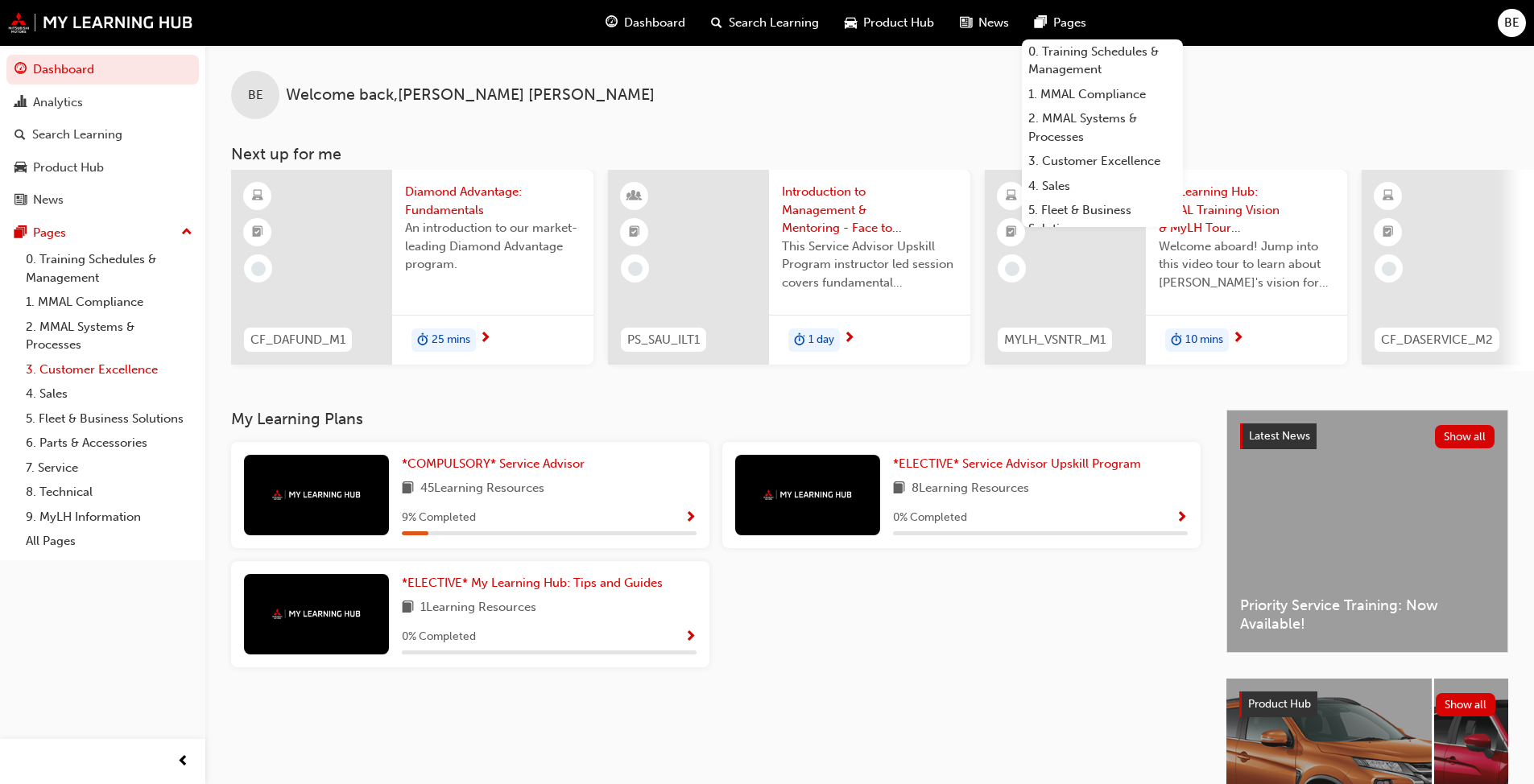
click at [91, 365] on link "3. Customer Excellence" at bounding box center [109, 370] width 180 height 25
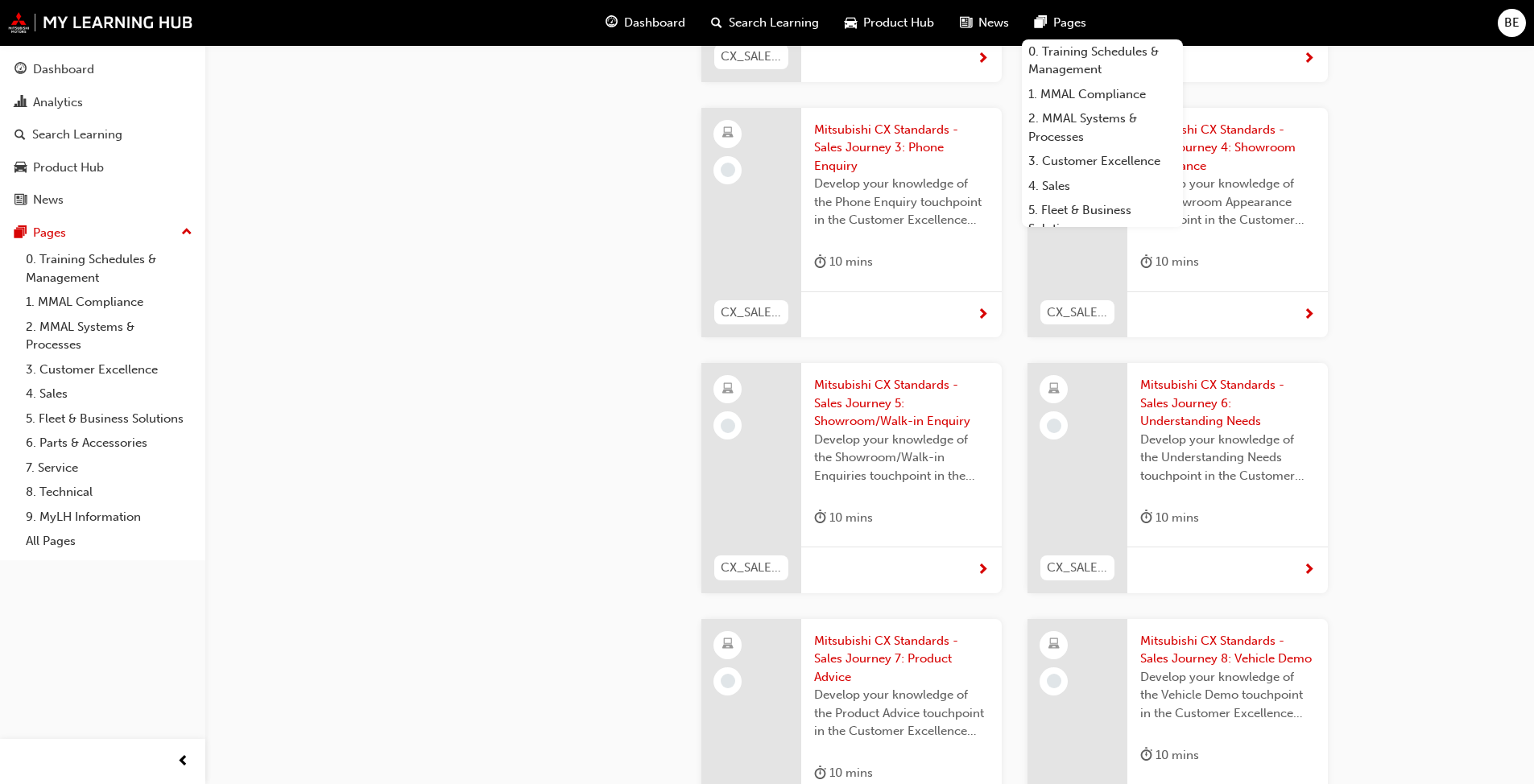
scroll to position [725, 0]
